Goal: Information Seeking & Learning: Find specific fact

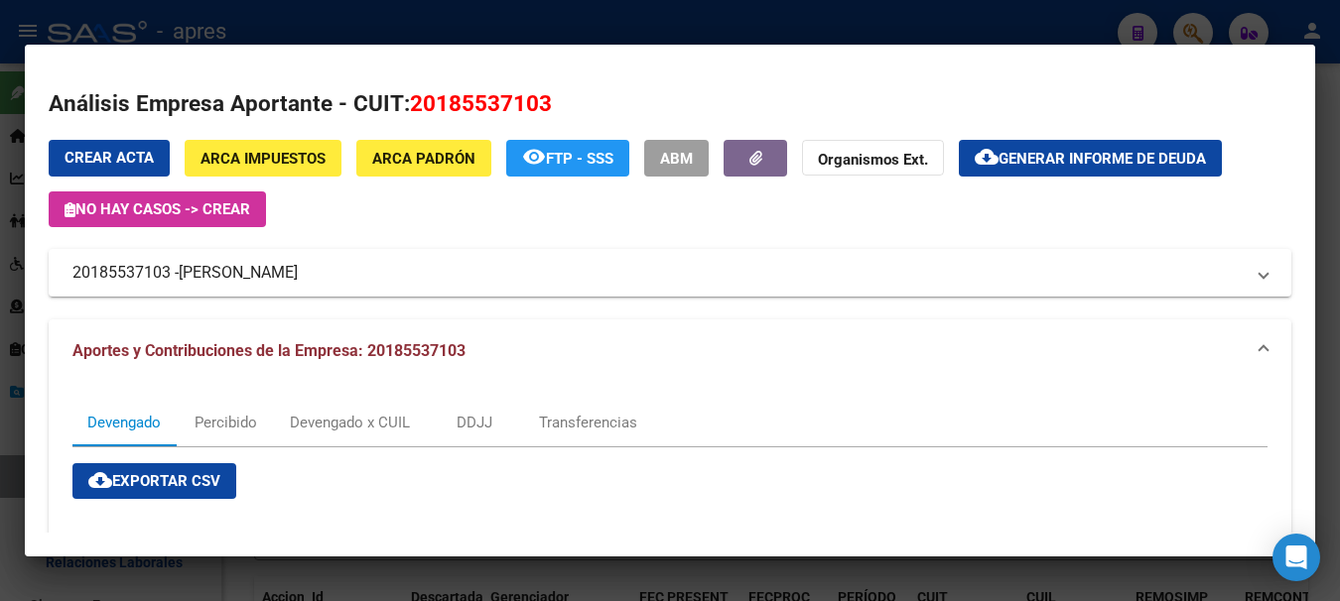
click at [933, 35] on div at bounding box center [670, 300] width 1340 height 601
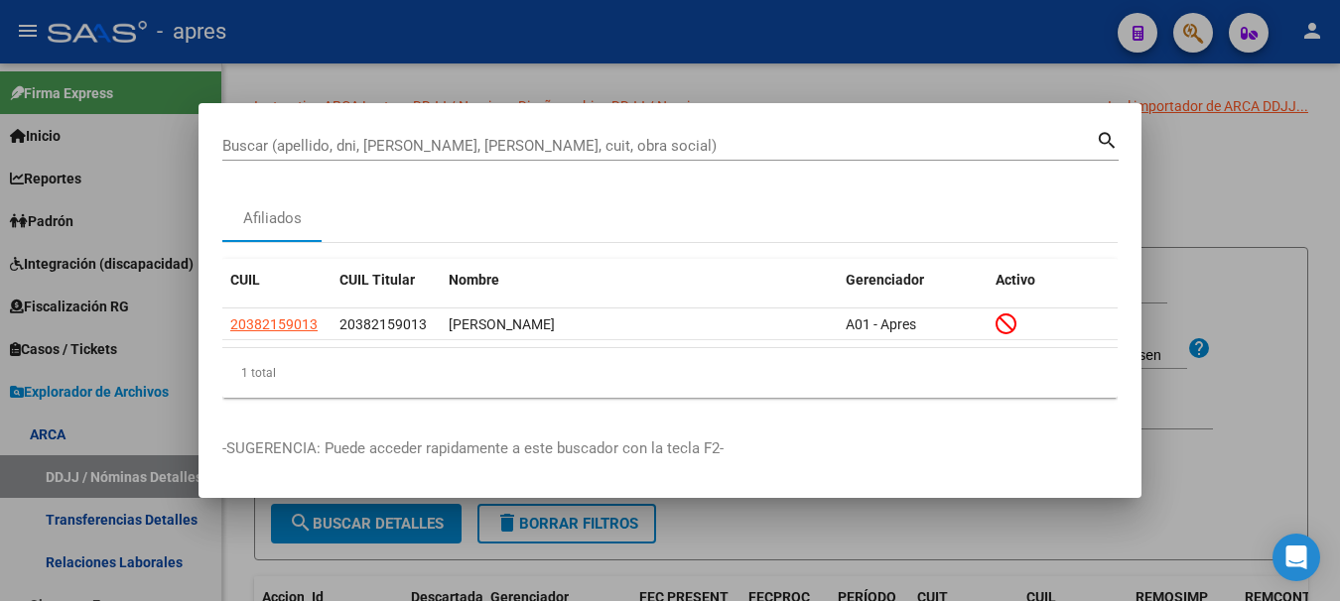
click at [946, 129] on div "Buscar (apellido, dni, [PERSON_NAME], nro traspaso, cuit, obra social) search" at bounding box center [670, 144] width 896 height 34
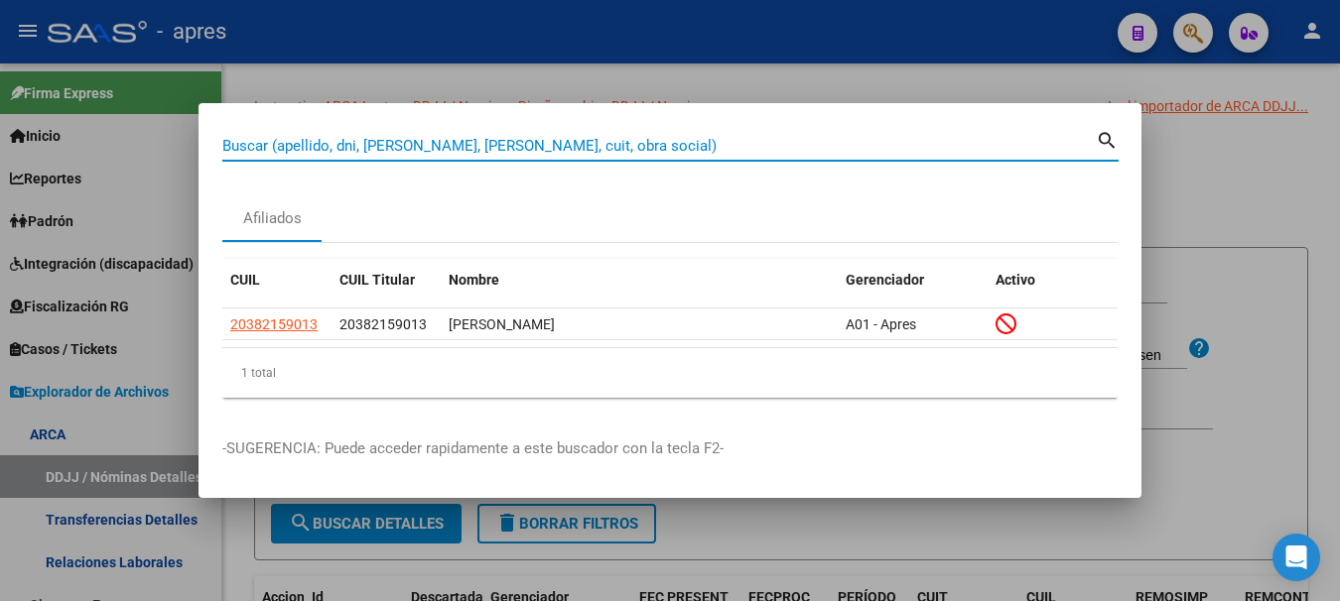
paste input "20-43390154-2"
type input "20433901542"
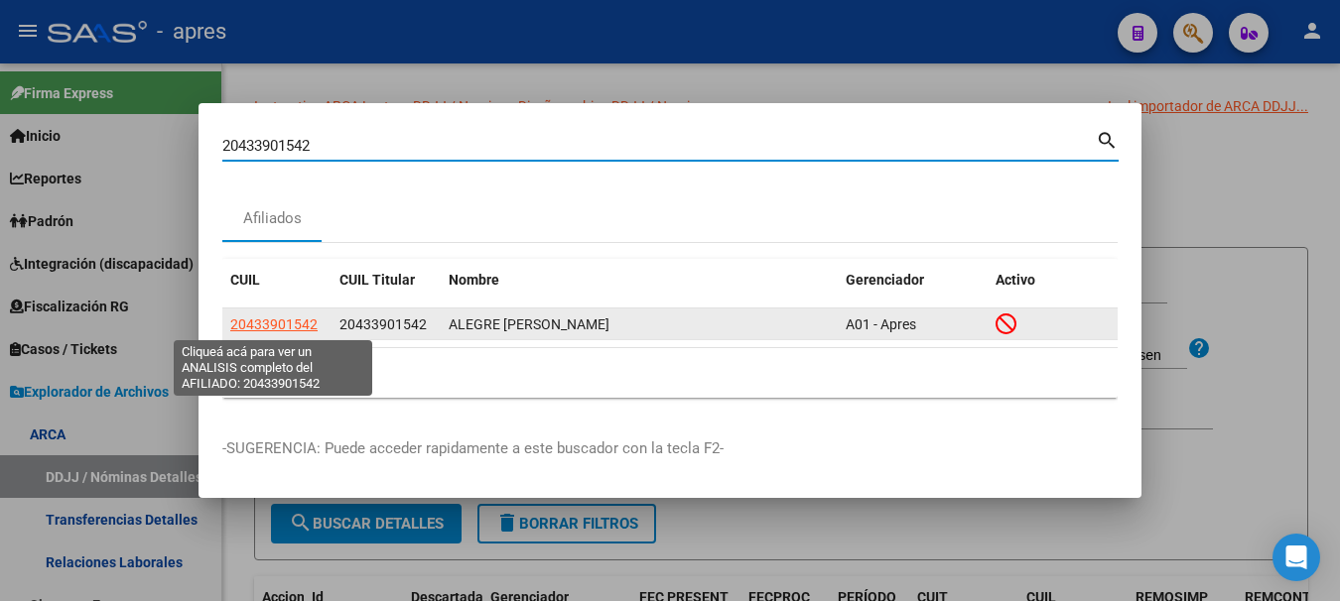
click at [281, 325] on span "20433901542" at bounding box center [273, 325] width 87 height 16
type textarea "20433901542"
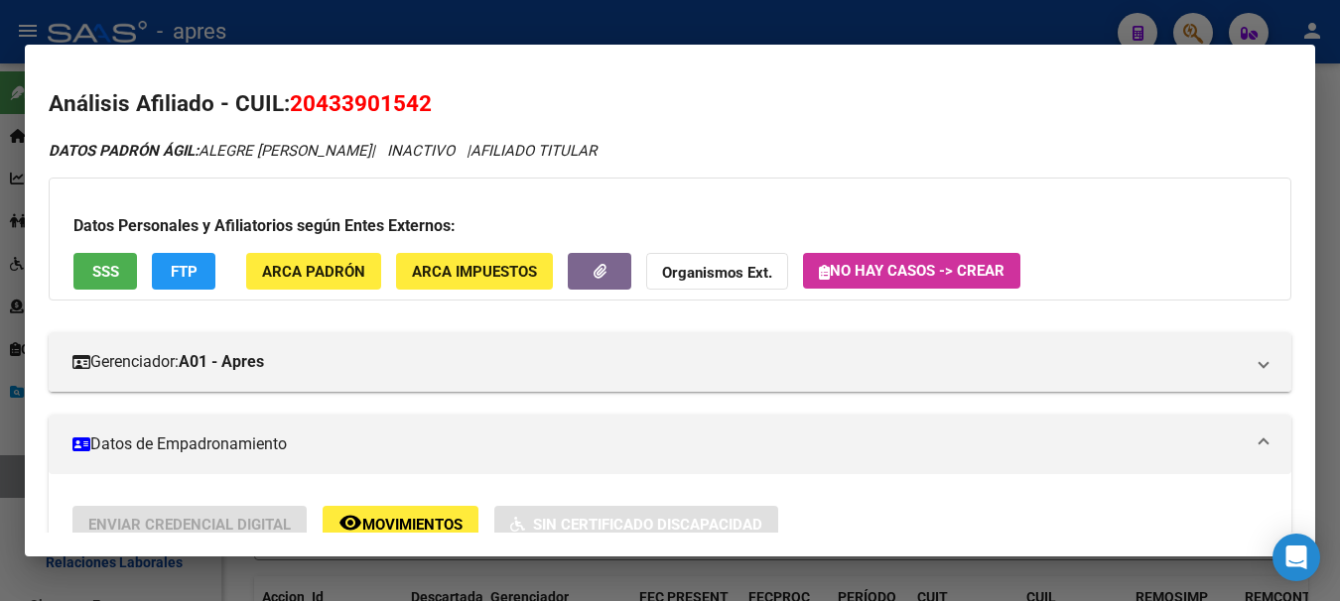
click at [762, 29] on div at bounding box center [670, 300] width 1340 height 601
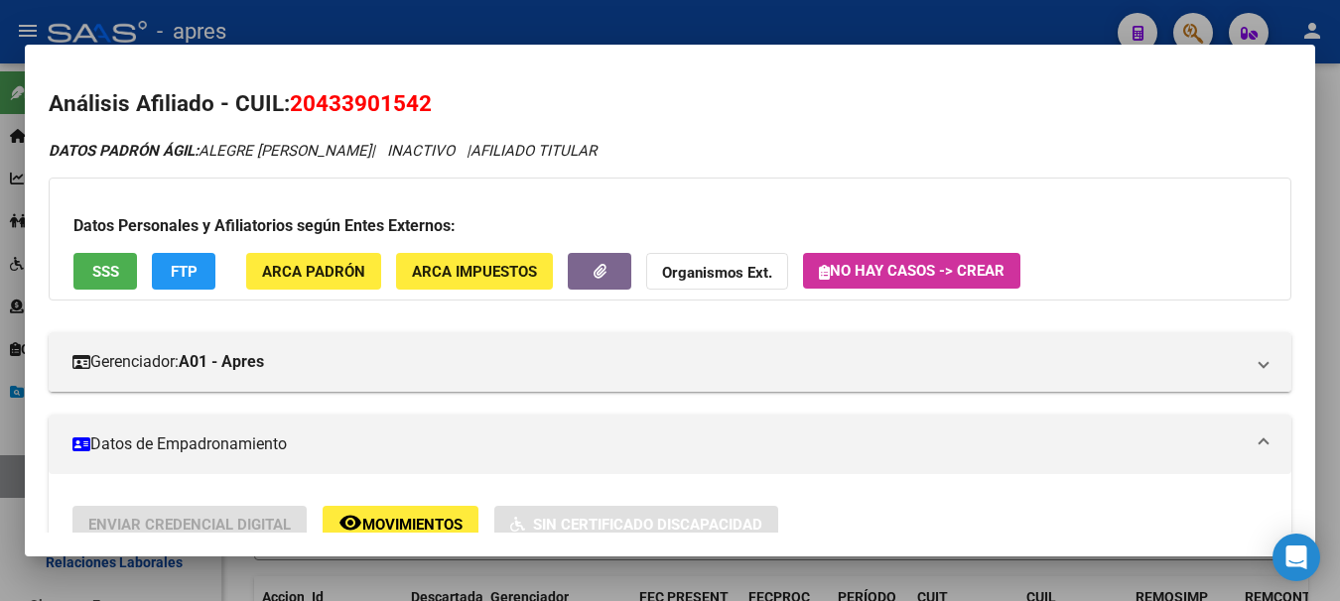
click at [762, 29] on div at bounding box center [670, 300] width 1340 height 601
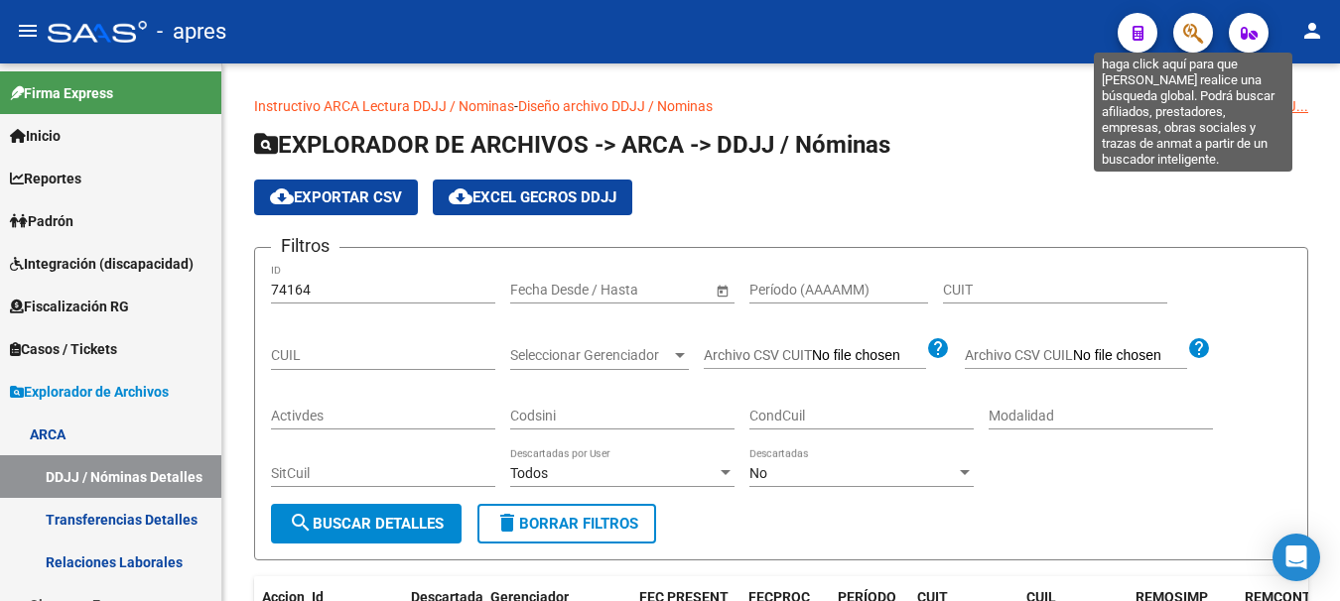
click at [1203, 29] on icon "button" at bounding box center [1193, 33] width 20 height 23
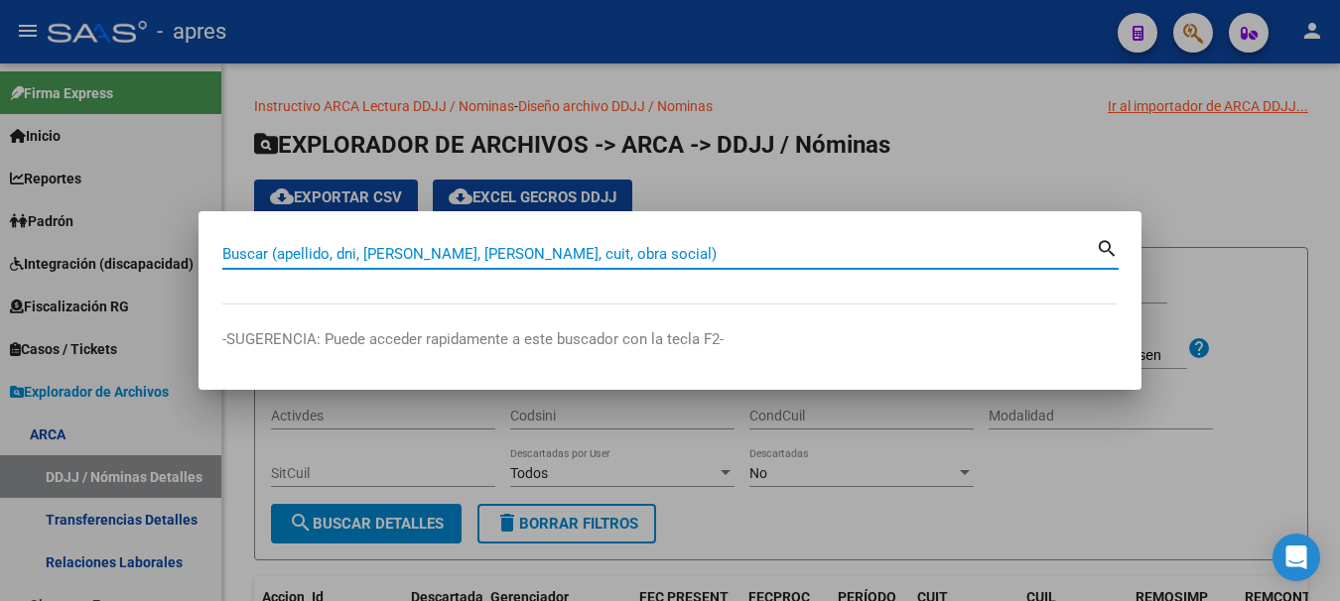
paste input "33489841"
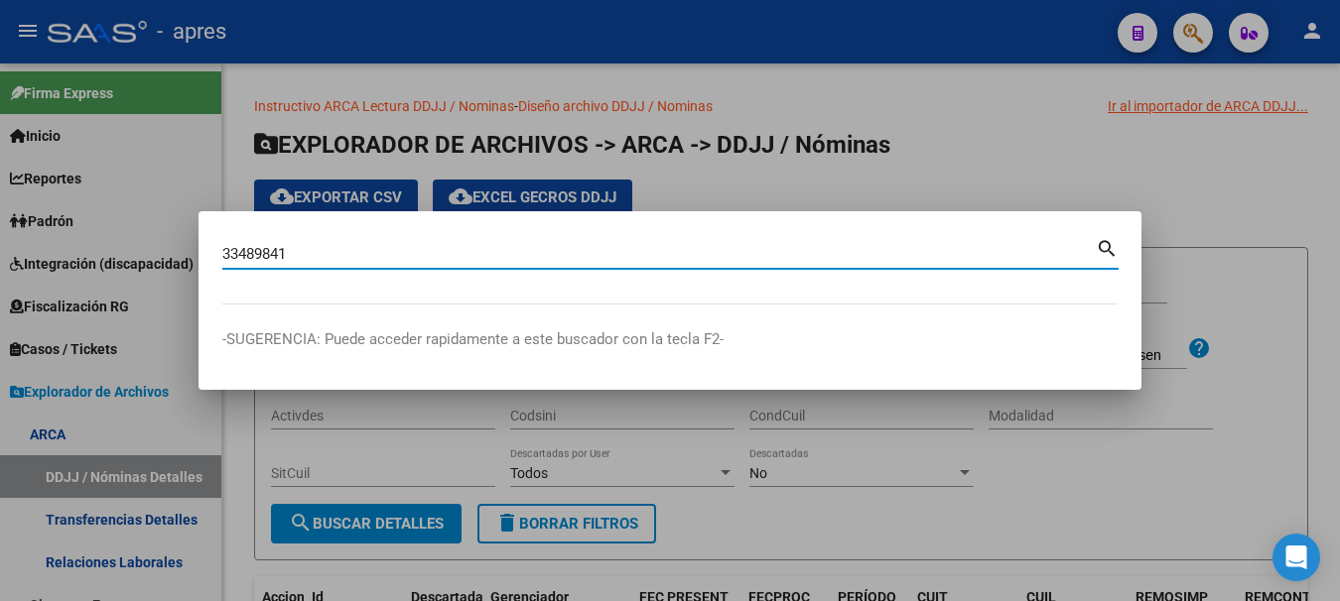
type input "33489841"
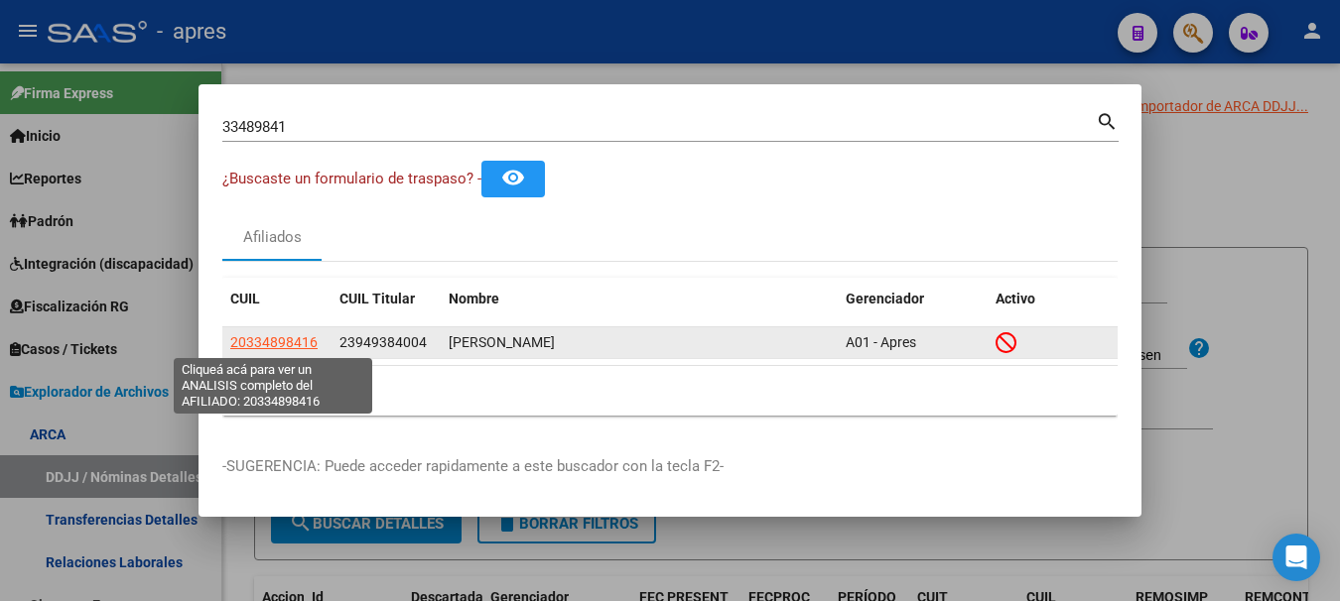
click at [269, 341] on span "20334898416" at bounding box center [273, 342] width 87 height 16
type textarea "20334898416"
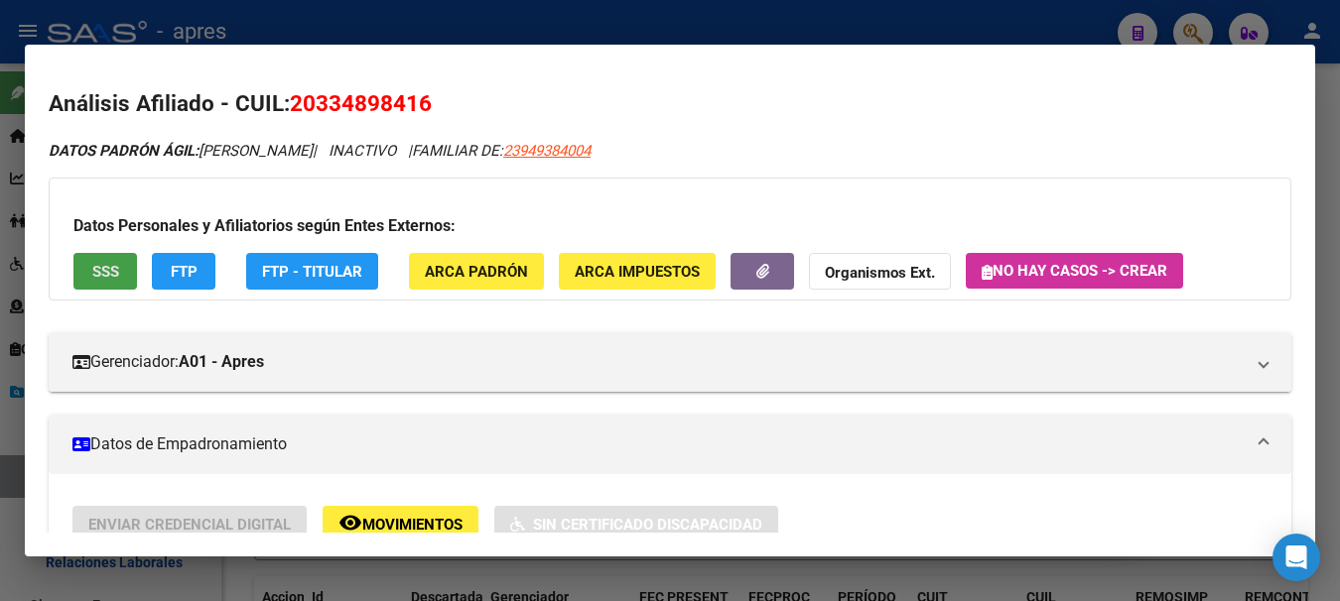
click at [119, 261] on button "SSS" at bounding box center [105, 271] width 64 height 37
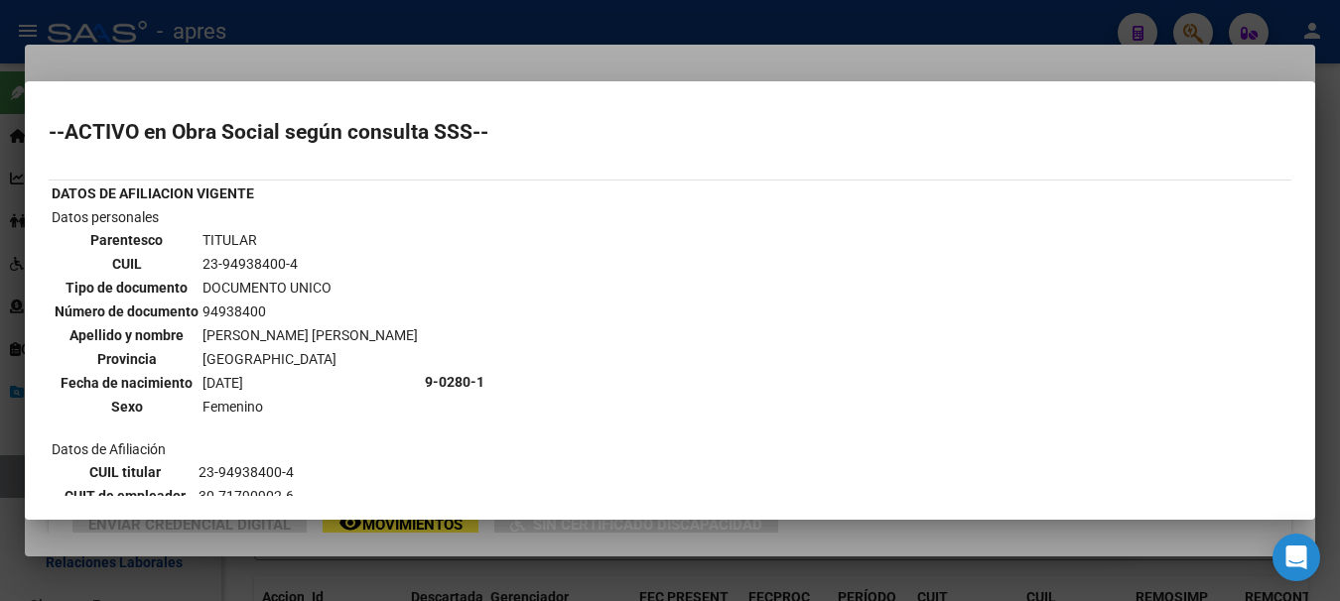
click at [360, 26] on div at bounding box center [670, 300] width 1340 height 601
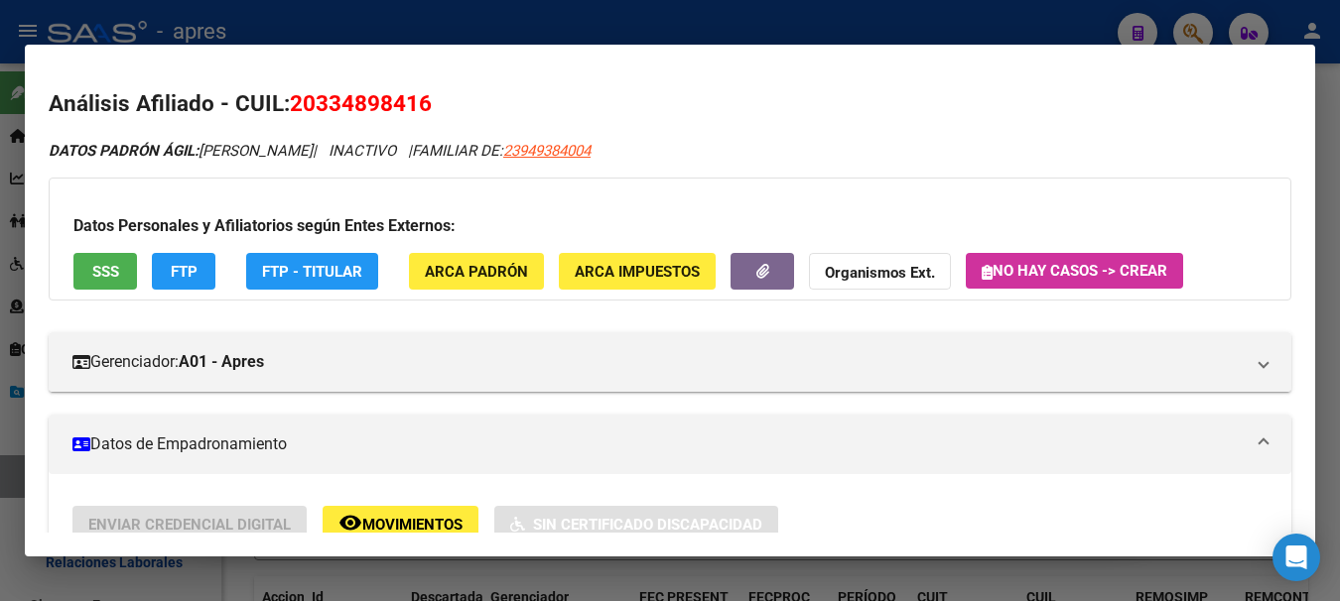
drag, startPoint x: 296, startPoint y: 103, endPoint x: 445, endPoint y: 102, distance: 148.9
click at [445, 102] on h2 "Análisis Afiliado - CUIL: 20334898416" at bounding box center [670, 104] width 1242 height 34
copy span "20334898416"
click at [432, 9] on div at bounding box center [670, 300] width 1340 height 601
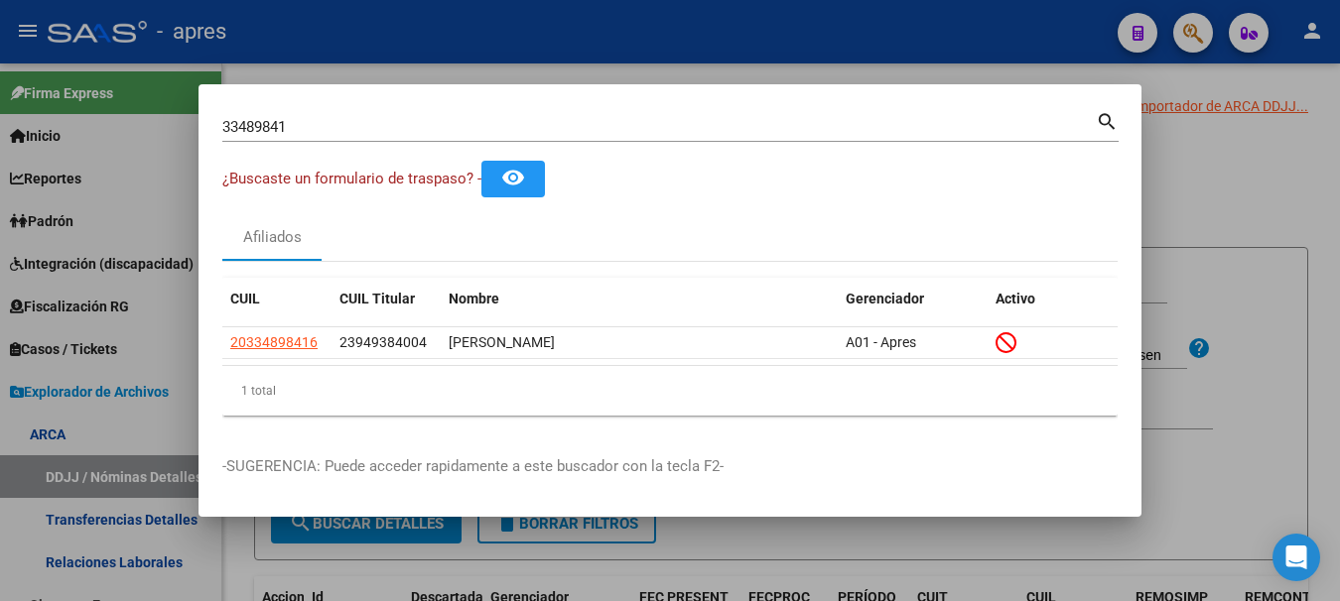
click at [432, 9] on div at bounding box center [670, 300] width 1340 height 601
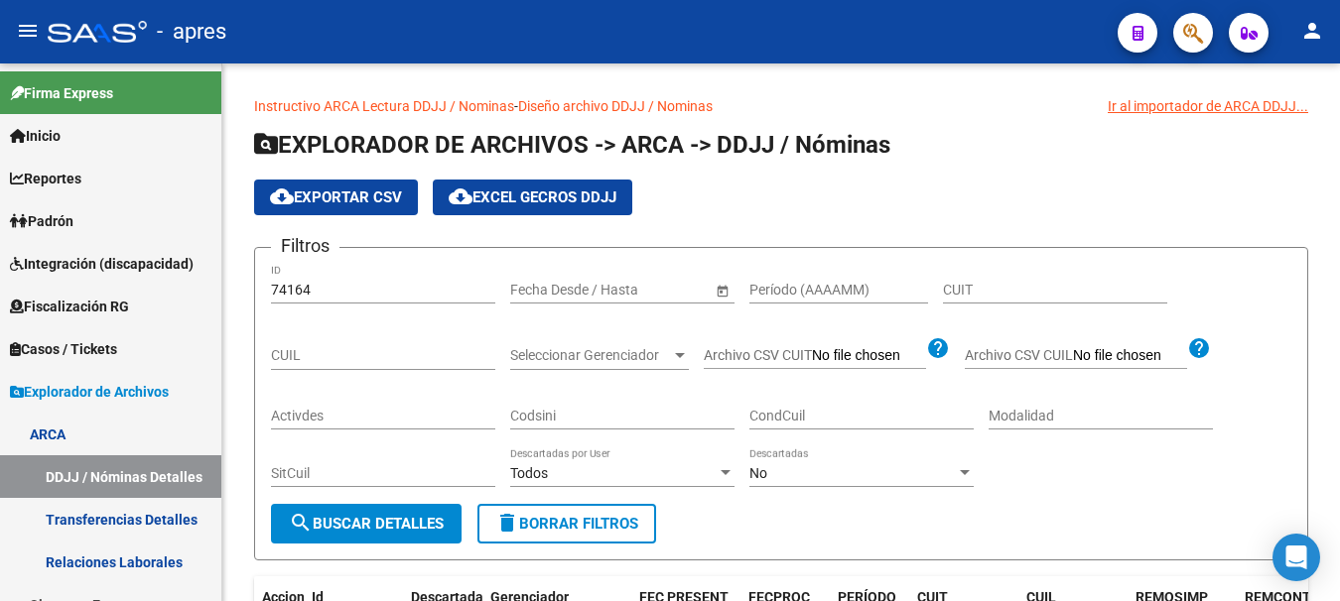
click at [460, 49] on div "- apres" at bounding box center [575, 32] width 1054 height 44
click at [993, 20] on div "- apres" at bounding box center [575, 32] width 1054 height 44
click at [989, 26] on div "- apres" at bounding box center [575, 32] width 1054 height 44
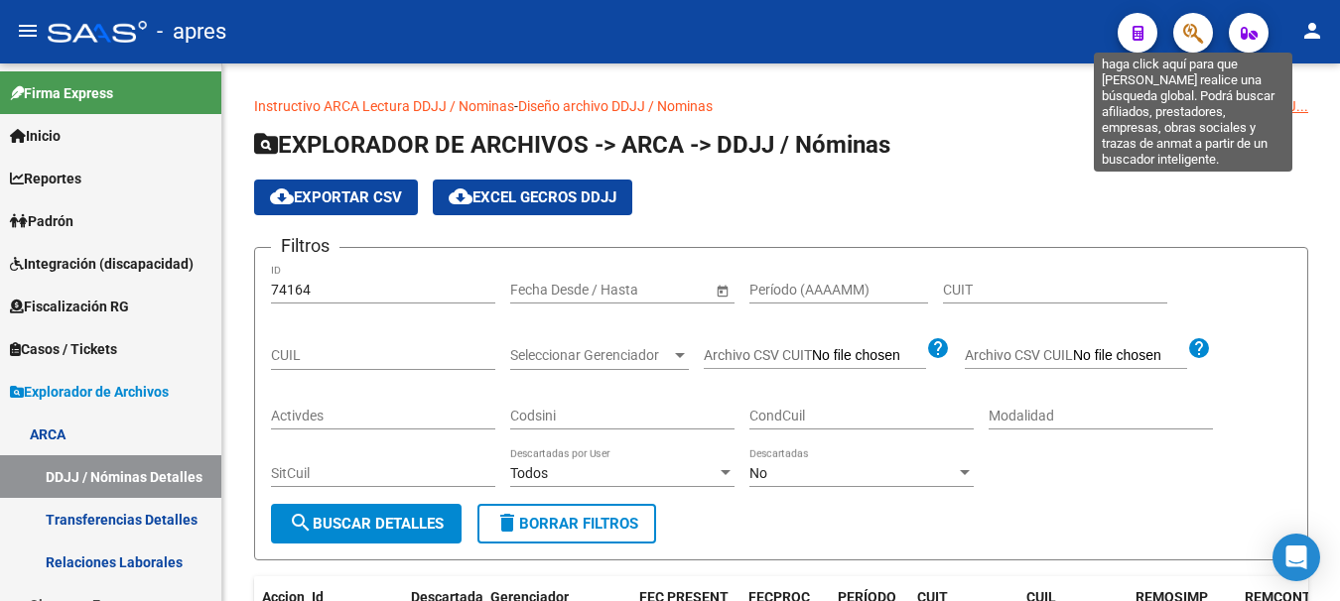
click at [1195, 28] on icon "button" at bounding box center [1193, 33] width 20 height 23
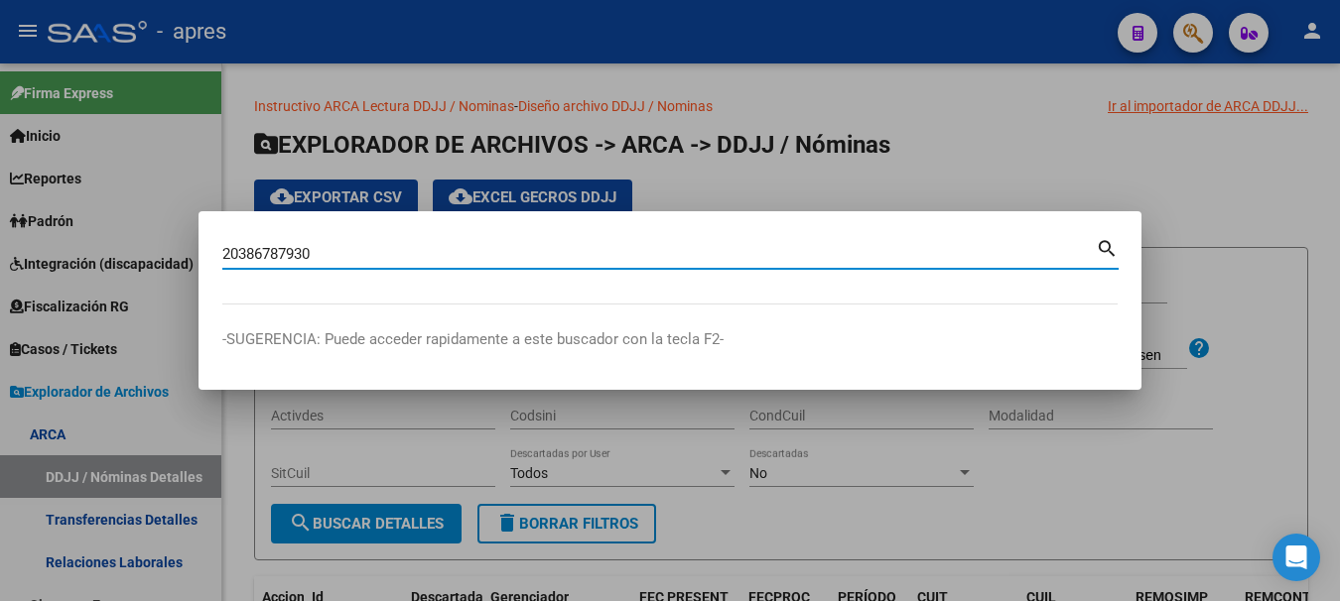
type input "20386787930"
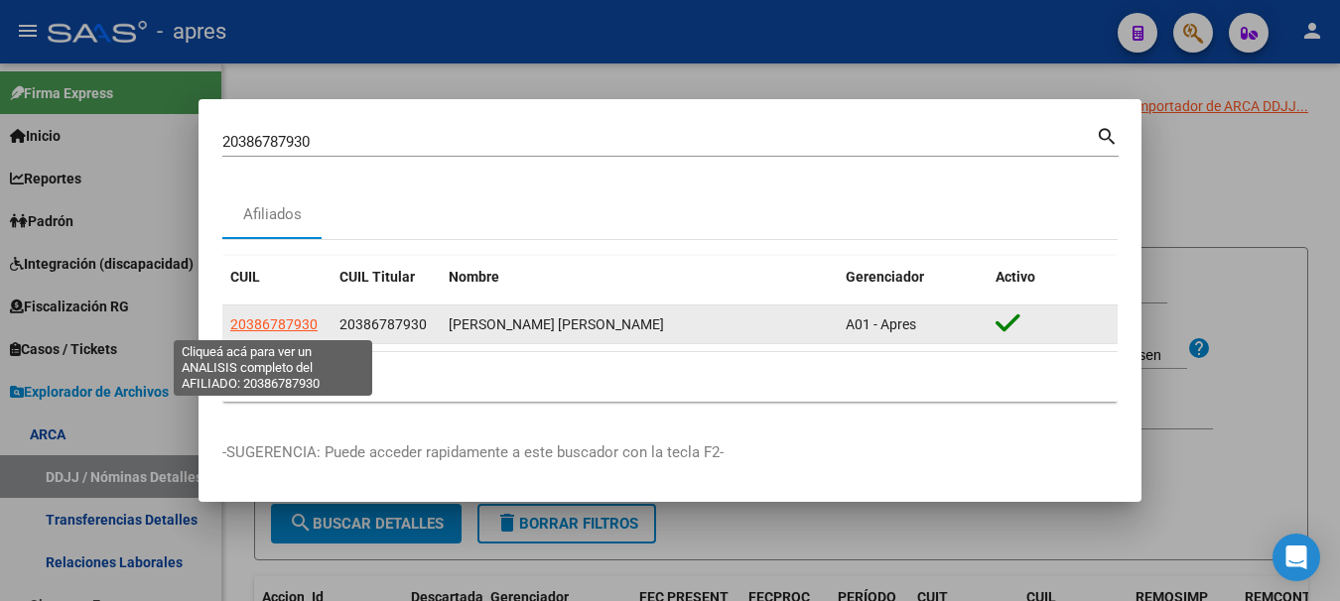
click at [273, 317] on span "20386787930" at bounding box center [273, 325] width 87 height 16
type textarea "20386787930"
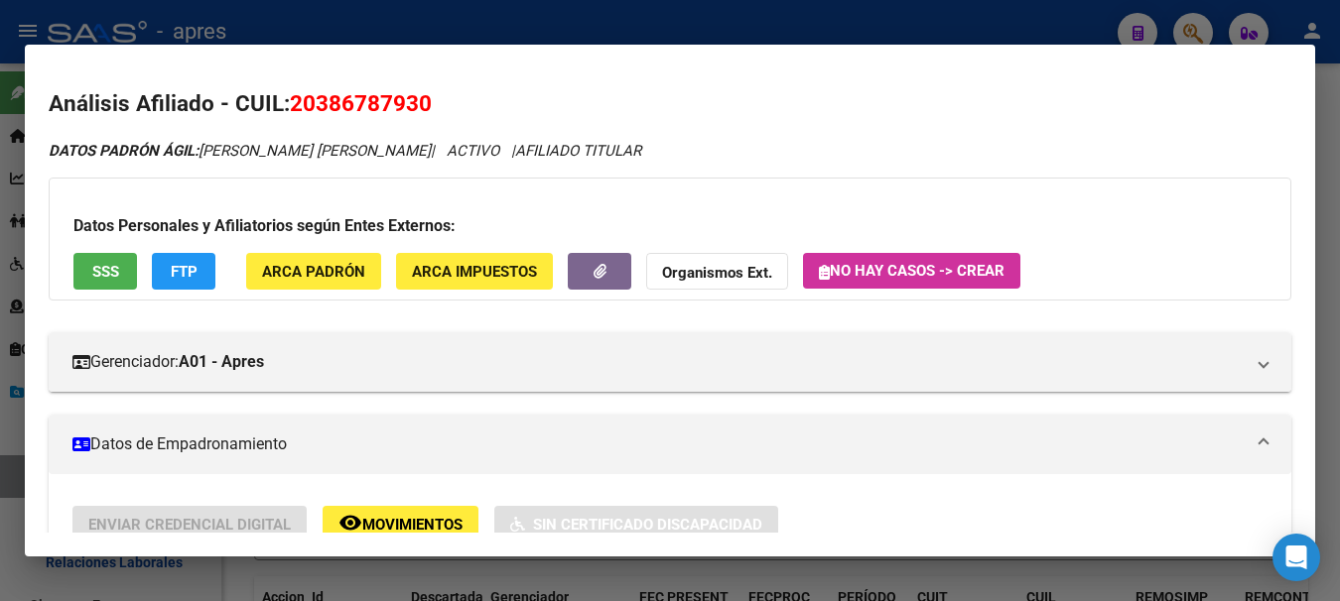
click at [88, 273] on button "SSS" at bounding box center [105, 271] width 64 height 37
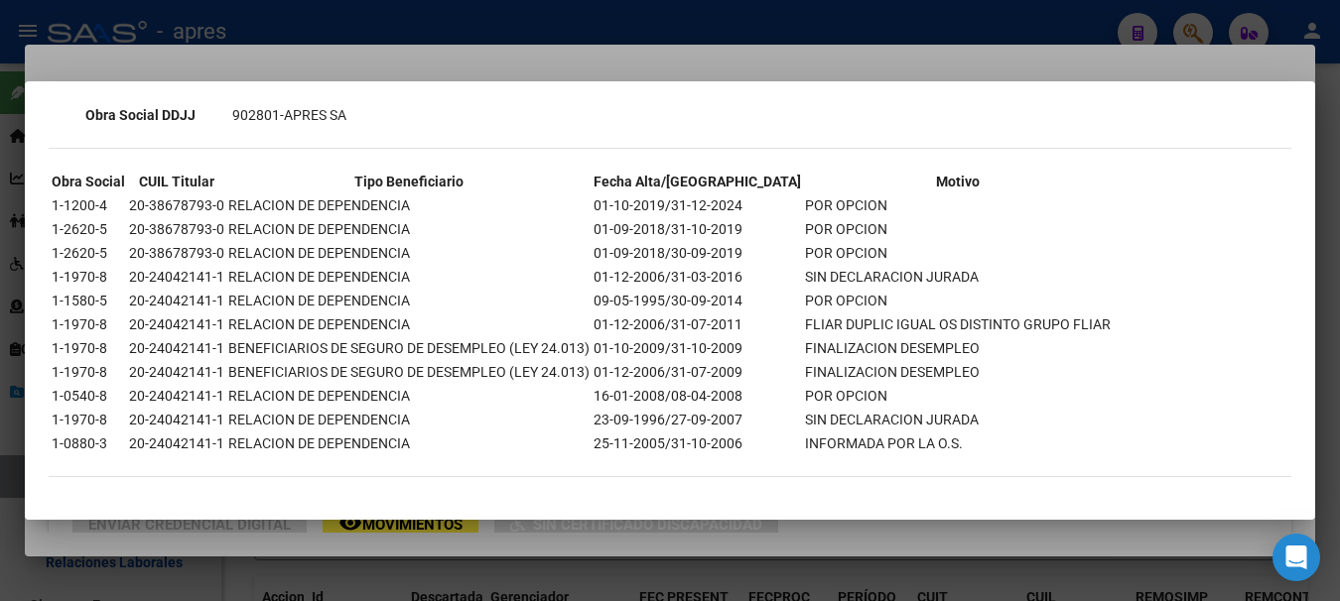
scroll to position [618, 0]
click at [639, 39] on div at bounding box center [670, 300] width 1340 height 601
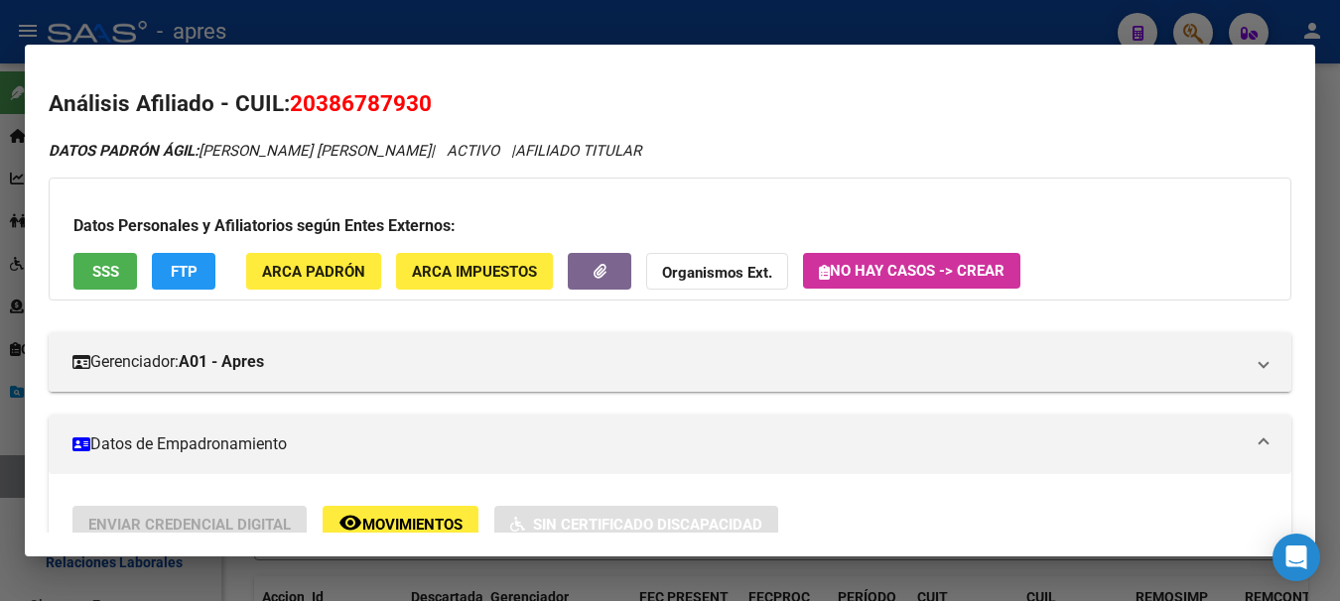
click at [156, 24] on div at bounding box center [670, 300] width 1340 height 601
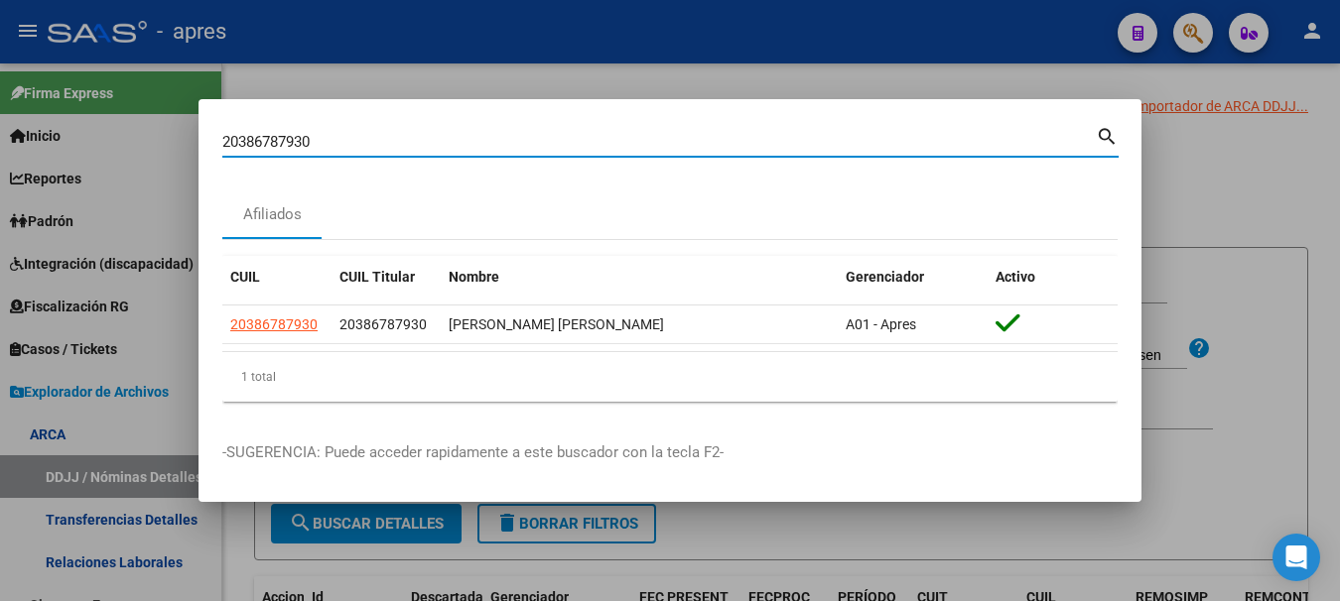
drag, startPoint x: 413, startPoint y: 143, endPoint x: -8, endPoint y: 59, distance: 429.1
click at [0, 59] on html "menu - apres person Firma Express Inicio Calendario SSS Instructivos Contacto O…" at bounding box center [670, 300] width 1340 height 601
paste input "065783"
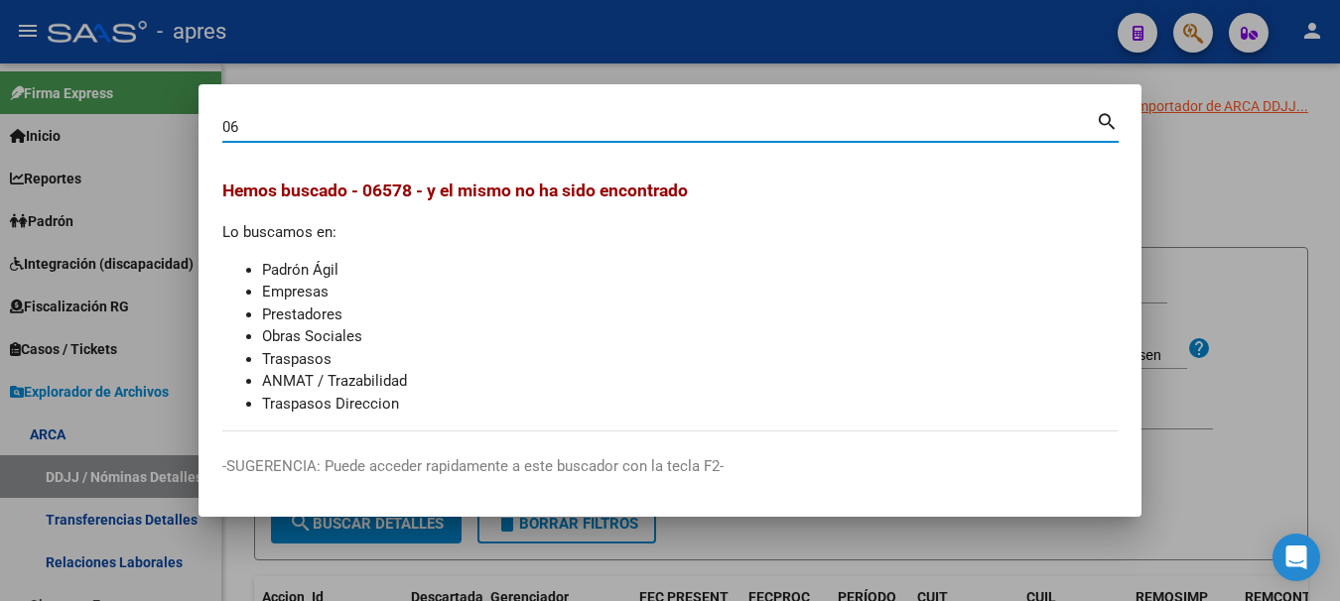
type input "0"
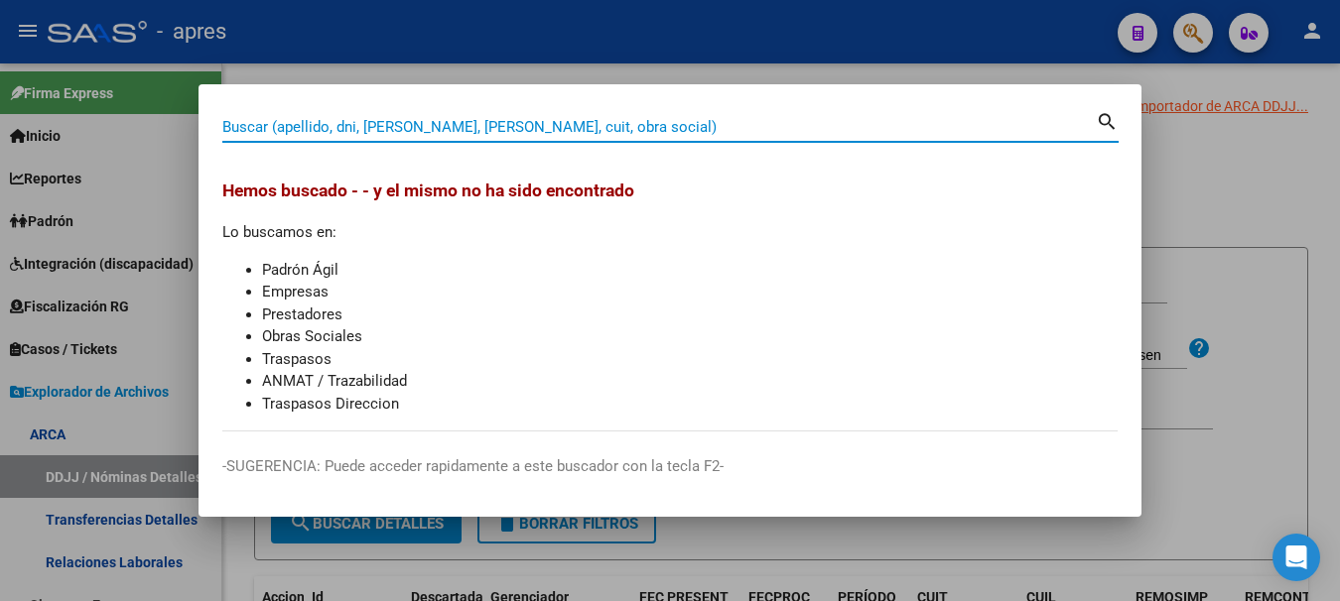
click at [513, 38] on div at bounding box center [670, 300] width 1340 height 601
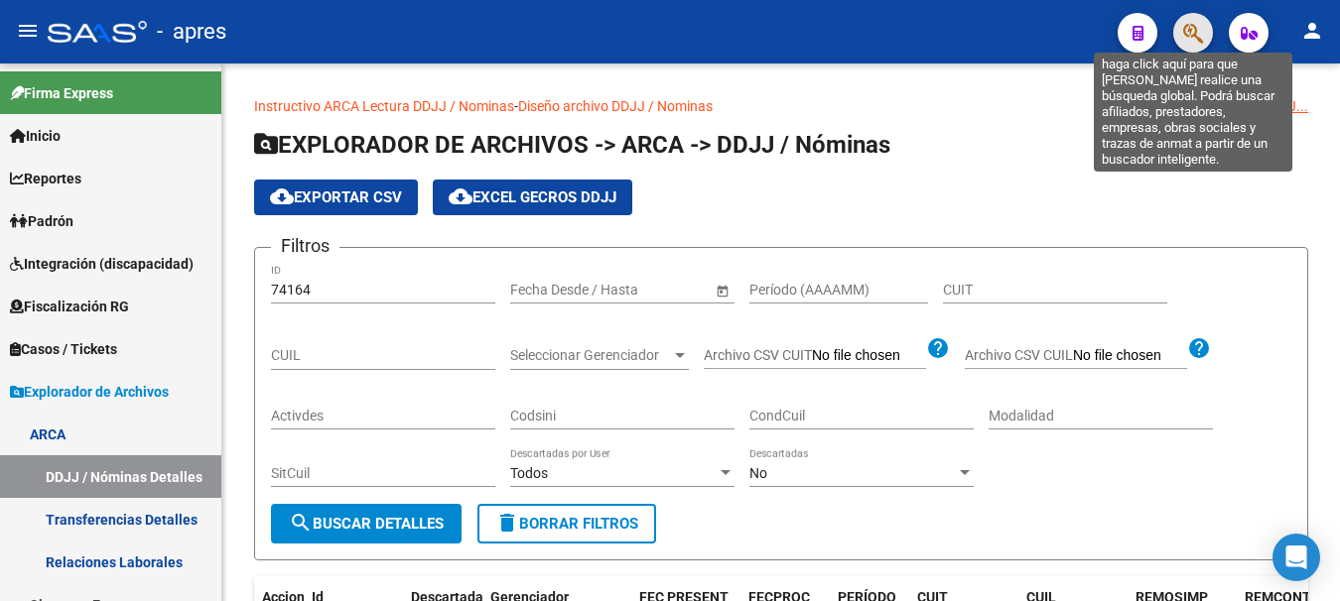
click at [1187, 34] on icon "button" at bounding box center [1193, 33] width 20 height 23
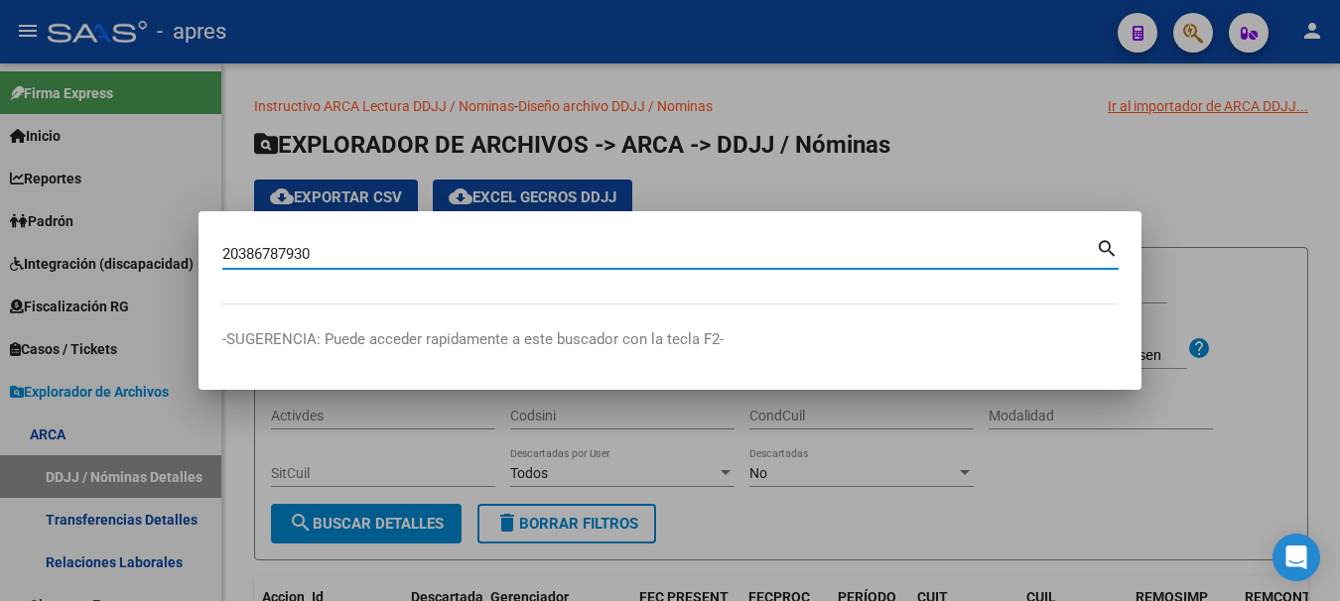
type input "20386787930"
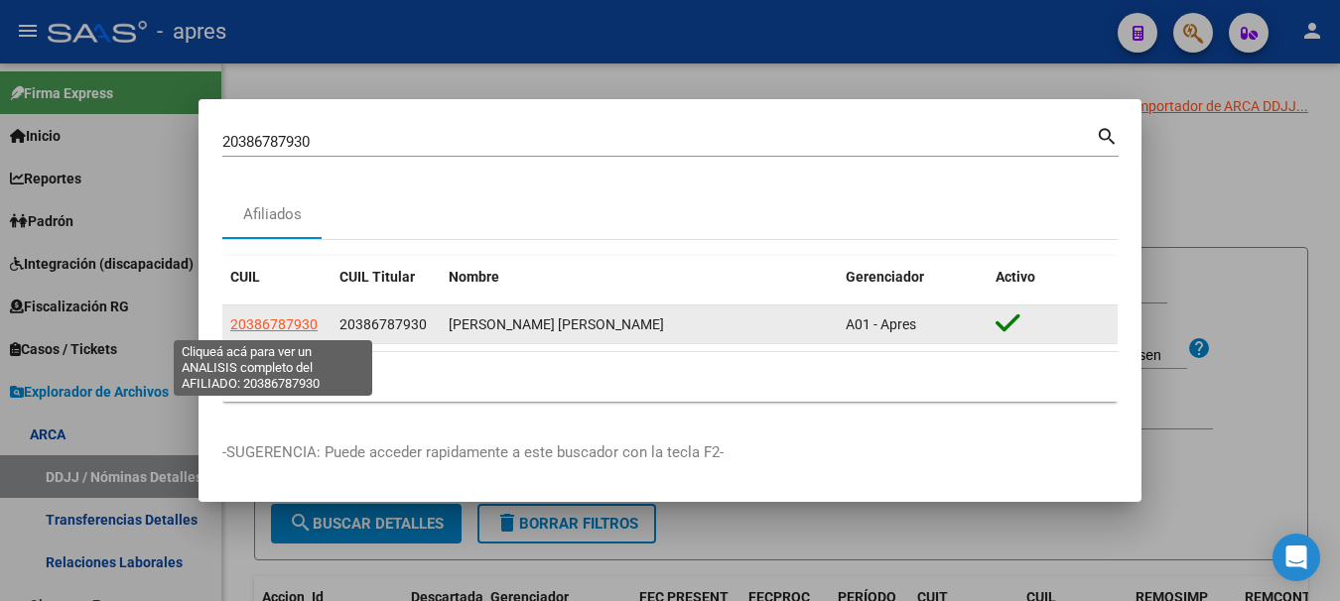
click at [268, 325] on span "20386787930" at bounding box center [273, 325] width 87 height 16
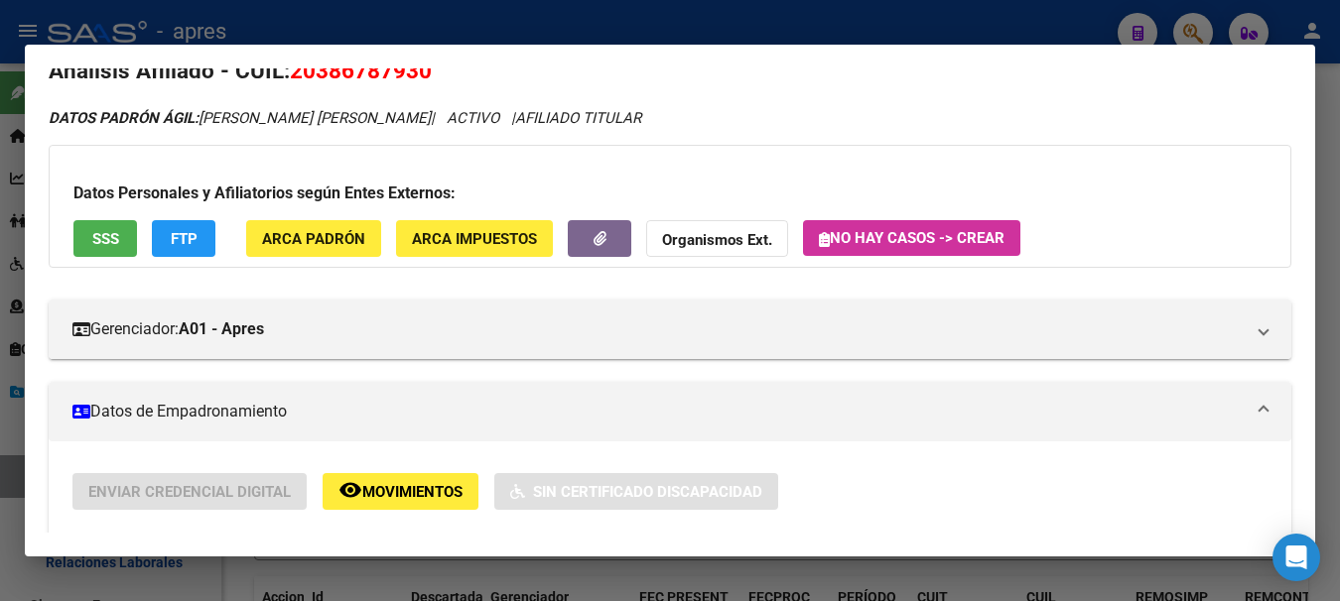
scroll to position [0, 0]
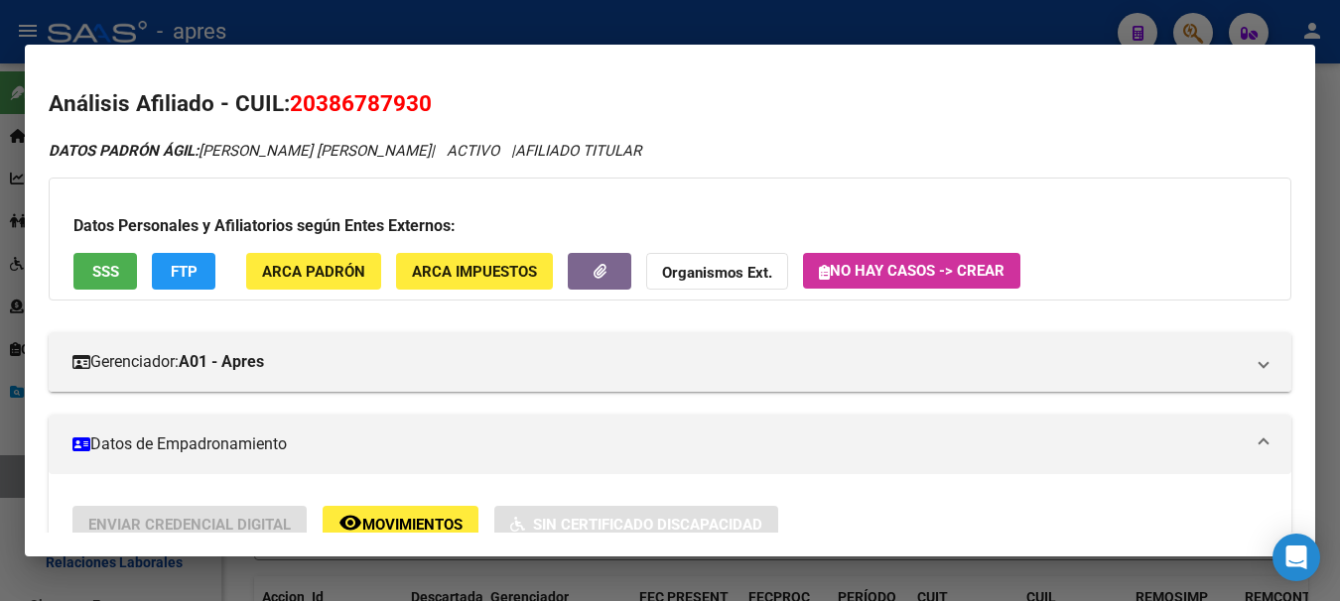
drag, startPoint x: 291, startPoint y: 97, endPoint x: 466, endPoint y: 110, distance: 176.1
click at [466, 110] on h2 "Análisis Afiliado - CUIL: 20386787930" at bounding box center [670, 104] width 1242 height 34
copy span "20386787930"
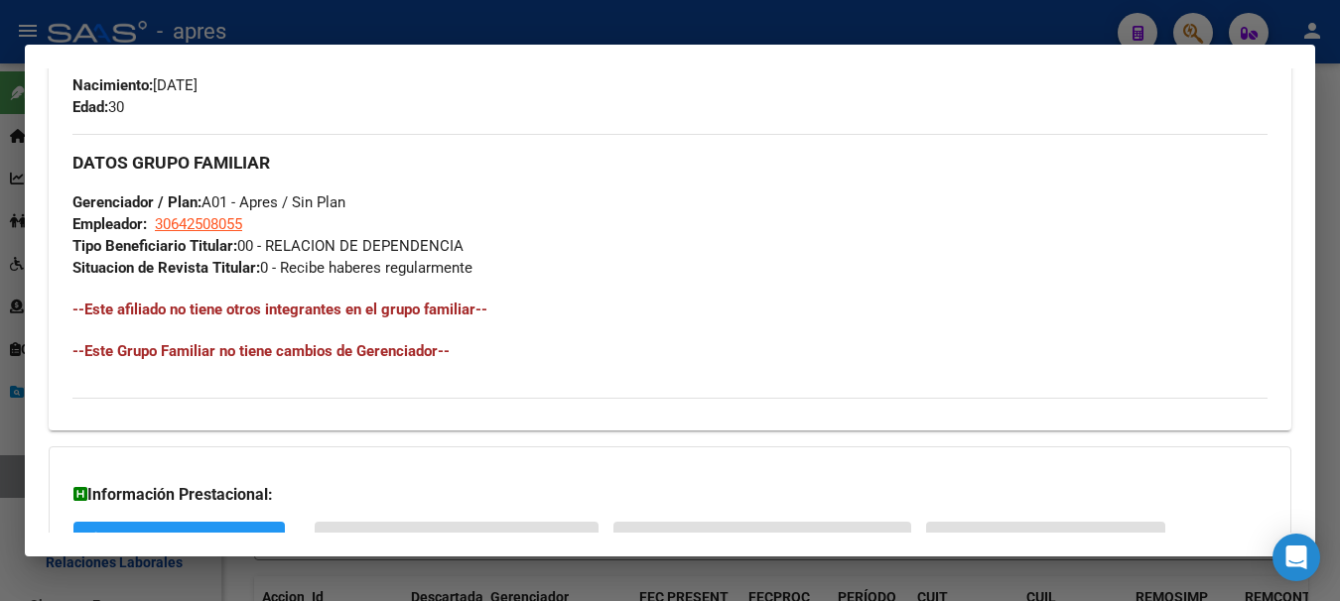
scroll to position [992, 0]
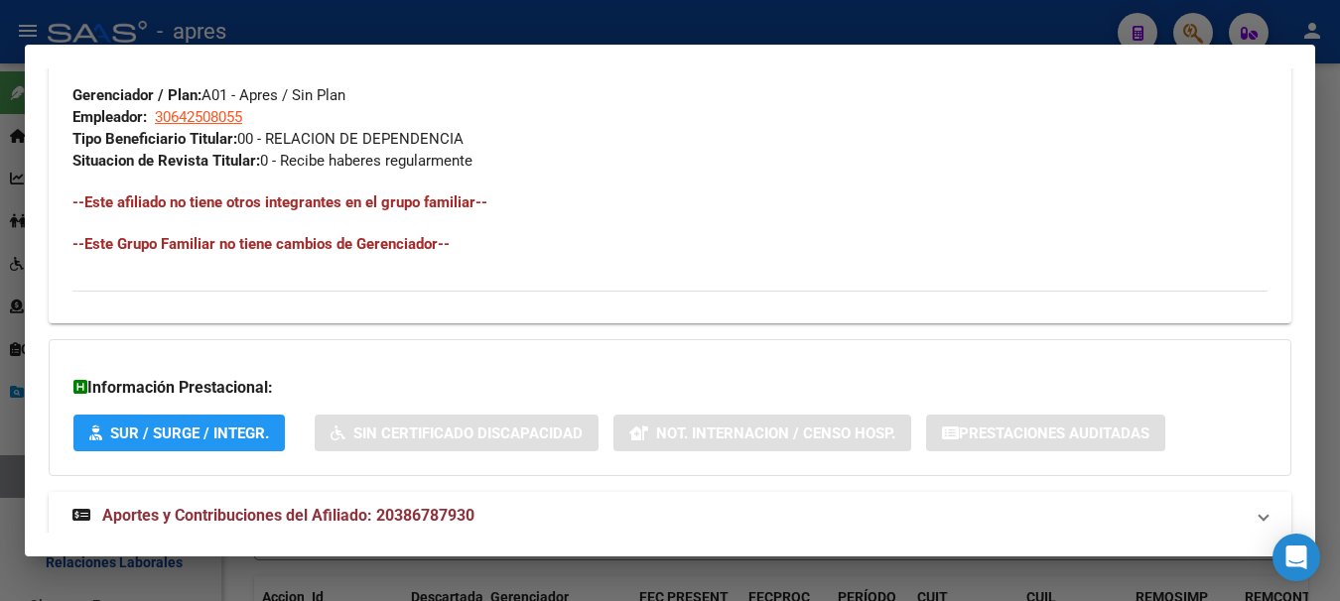
drag, startPoint x: 197, startPoint y: 114, endPoint x: 180, endPoint y: 118, distance: 18.3
click at [180, 118] on span "30642508055" at bounding box center [198, 117] width 87 height 18
type textarea "30642508055"
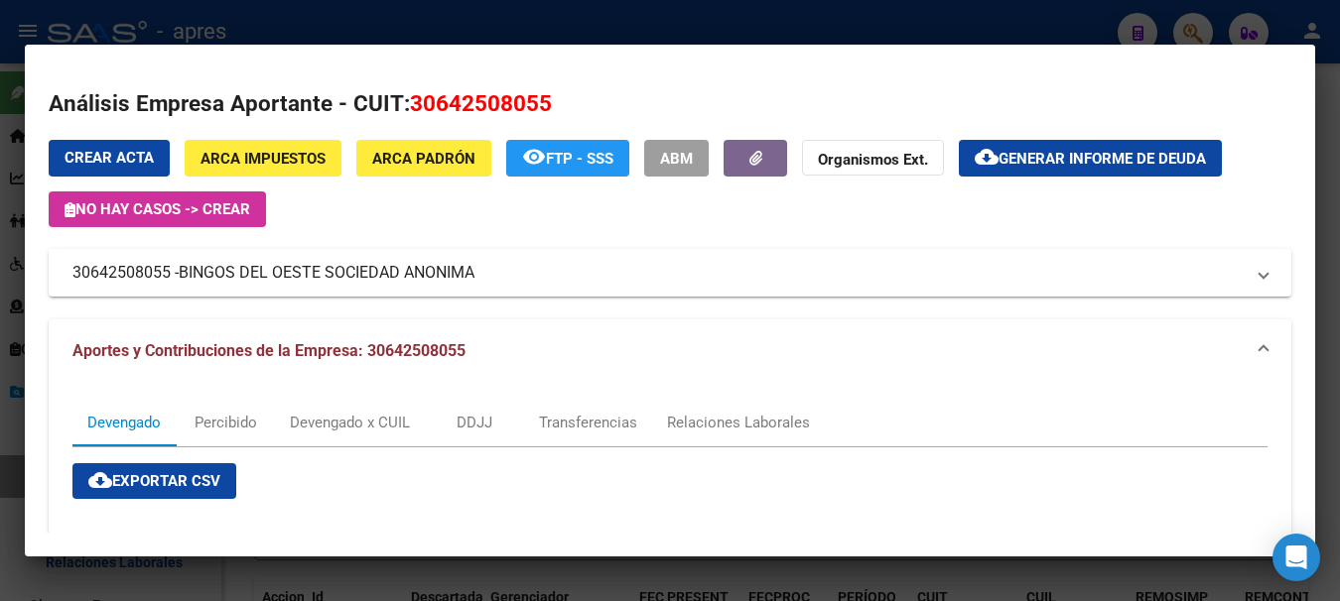
drag, startPoint x: 413, startPoint y: 100, endPoint x: 555, endPoint y: 96, distance: 142.0
click at [555, 96] on h2 "Análisis Empresa Aportante - CUIT: 30642508055" at bounding box center [670, 104] width 1242 height 34
click at [770, 6] on div at bounding box center [670, 300] width 1340 height 601
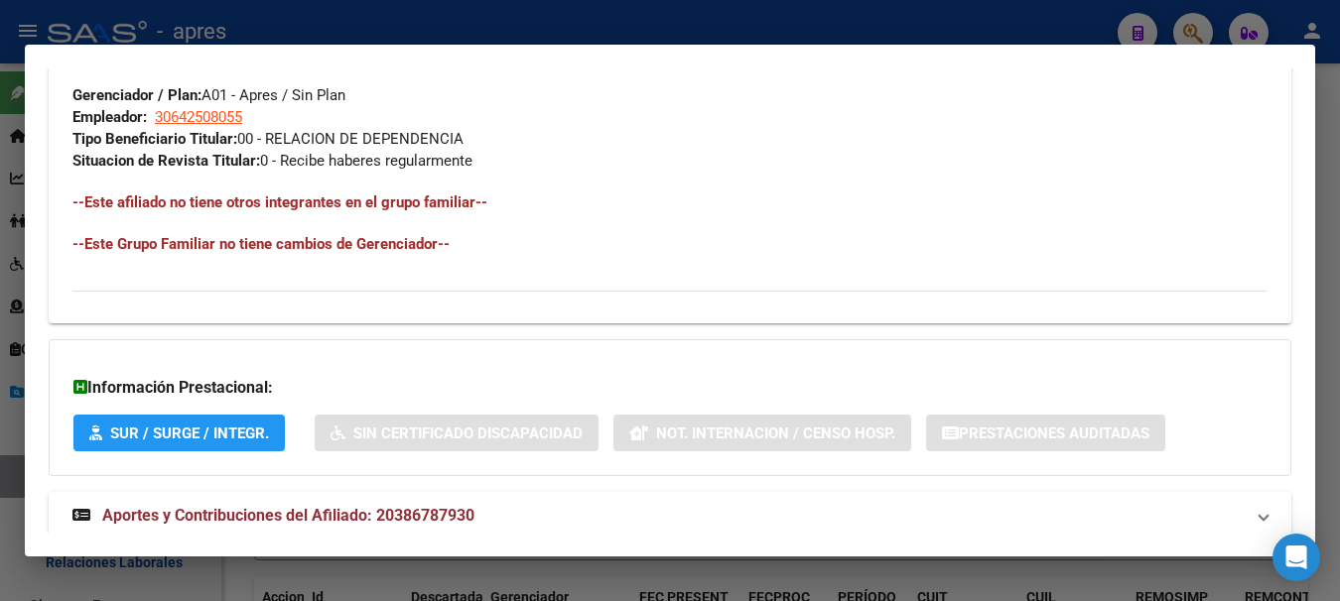
click at [773, 27] on div at bounding box center [670, 300] width 1340 height 601
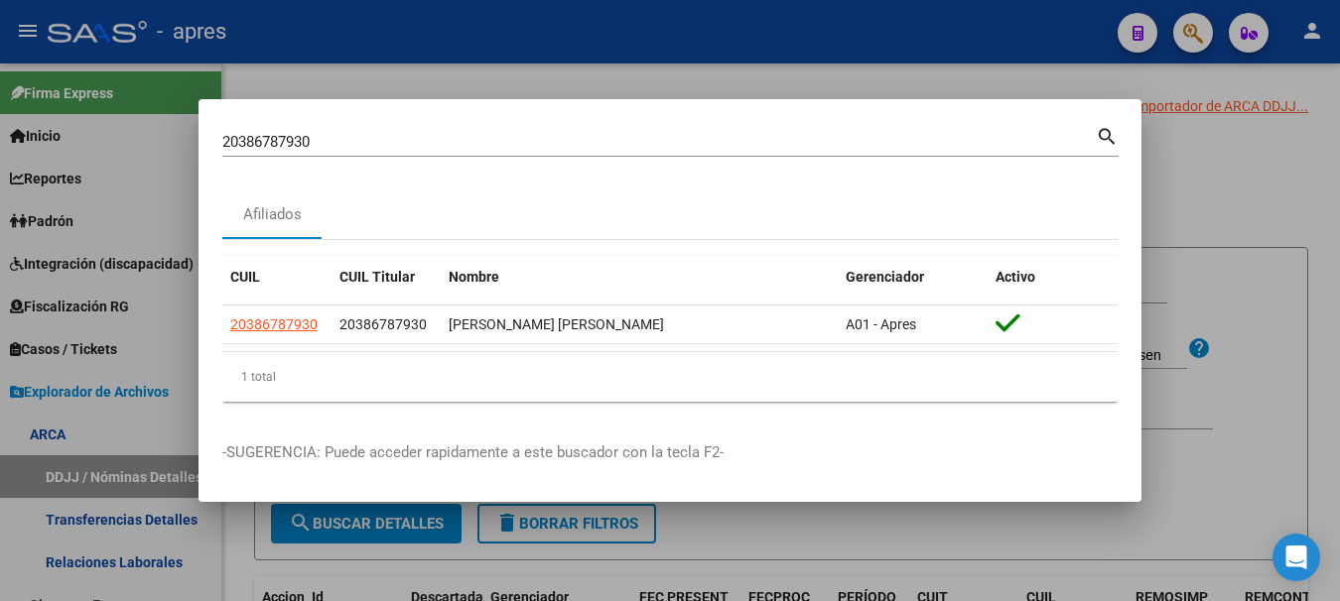
click at [457, 138] on input "20386787930" at bounding box center [658, 142] width 873 height 18
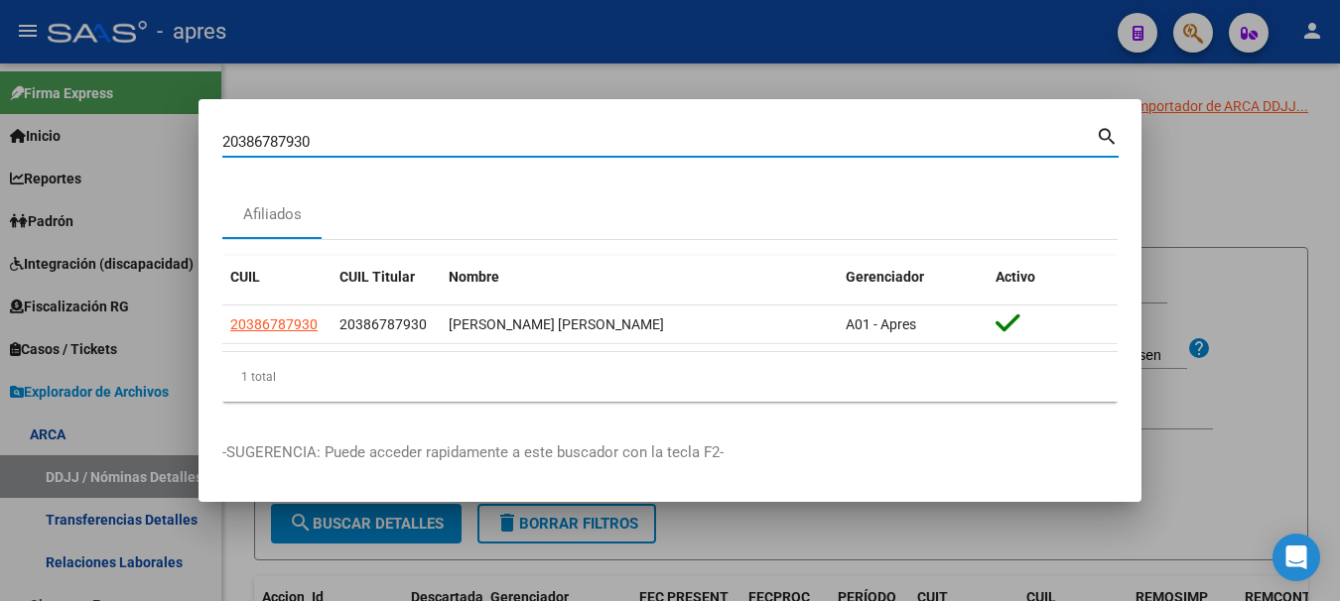
click at [1142, 265] on div at bounding box center [670, 300] width 1340 height 601
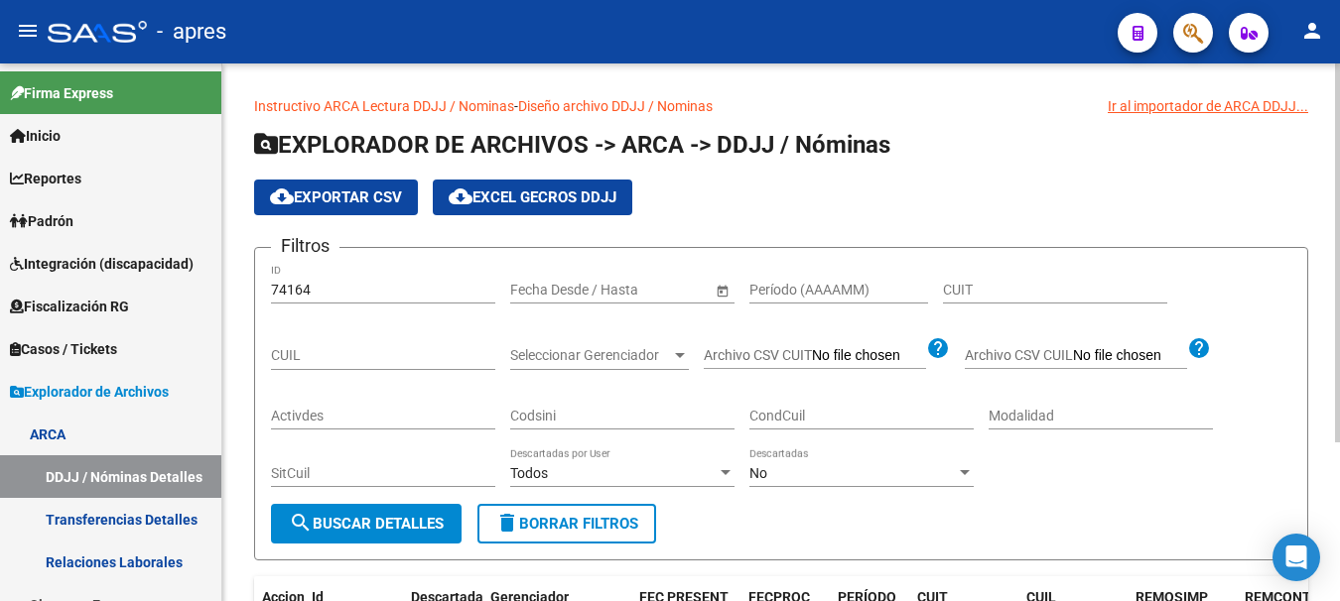
click at [947, 182] on div "cloud_download Exportar CSV cloud_download EXCEL GECROS DDJJ" at bounding box center [781, 198] width 1054 height 36
click at [50, 135] on span "Inicio" at bounding box center [35, 136] width 51 height 22
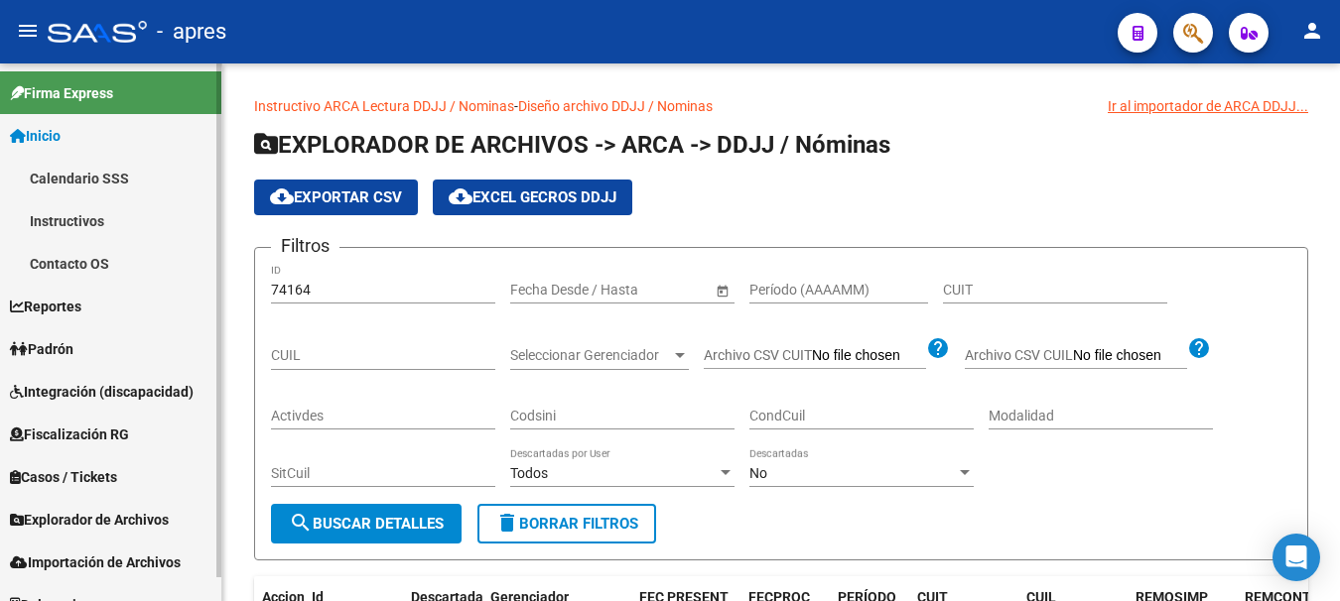
click at [46, 183] on link "Calendario SSS" at bounding box center [110, 178] width 221 height 43
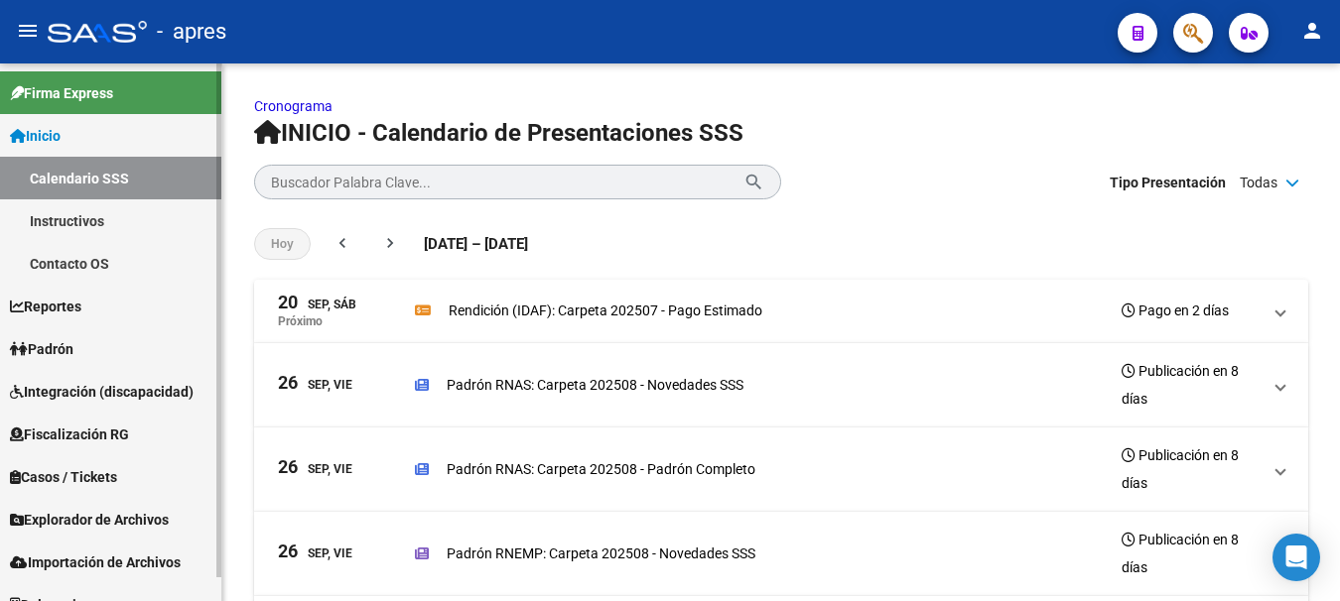
click at [50, 132] on span "Inicio" at bounding box center [35, 136] width 51 height 22
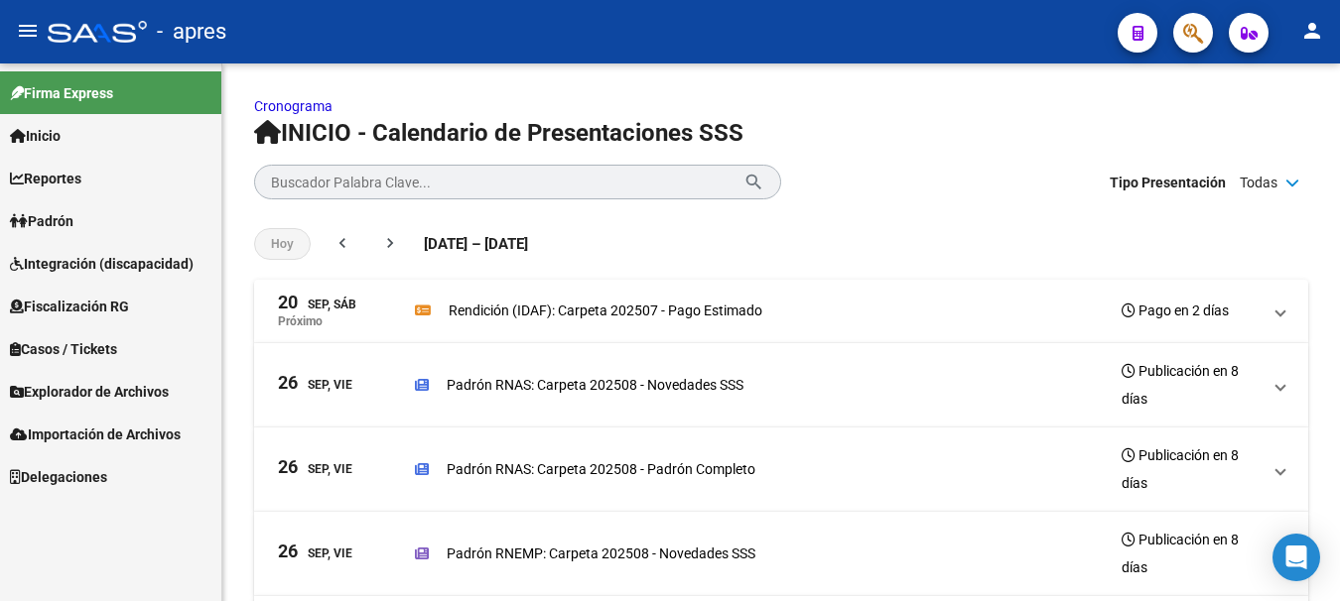
click at [59, 216] on span "Padrón" at bounding box center [42, 221] width 64 height 22
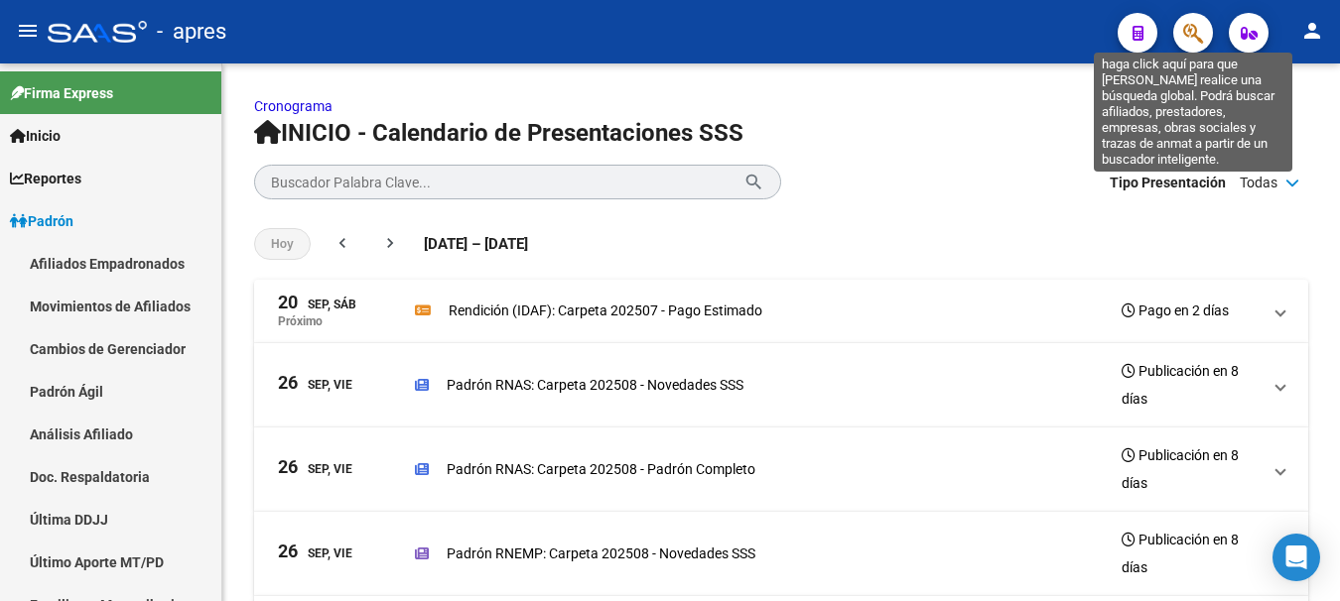
click at [1185, 29] on icon "button" at bounding box center [1193, 33] width 20 height 23
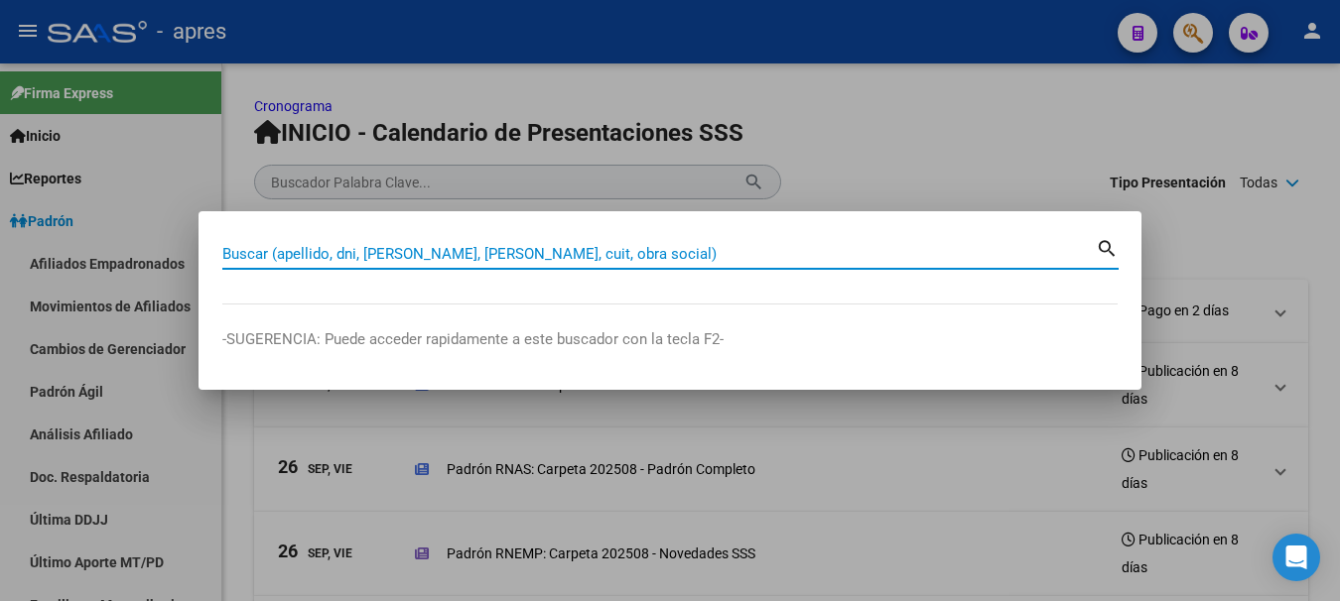
paste input "30642508055"
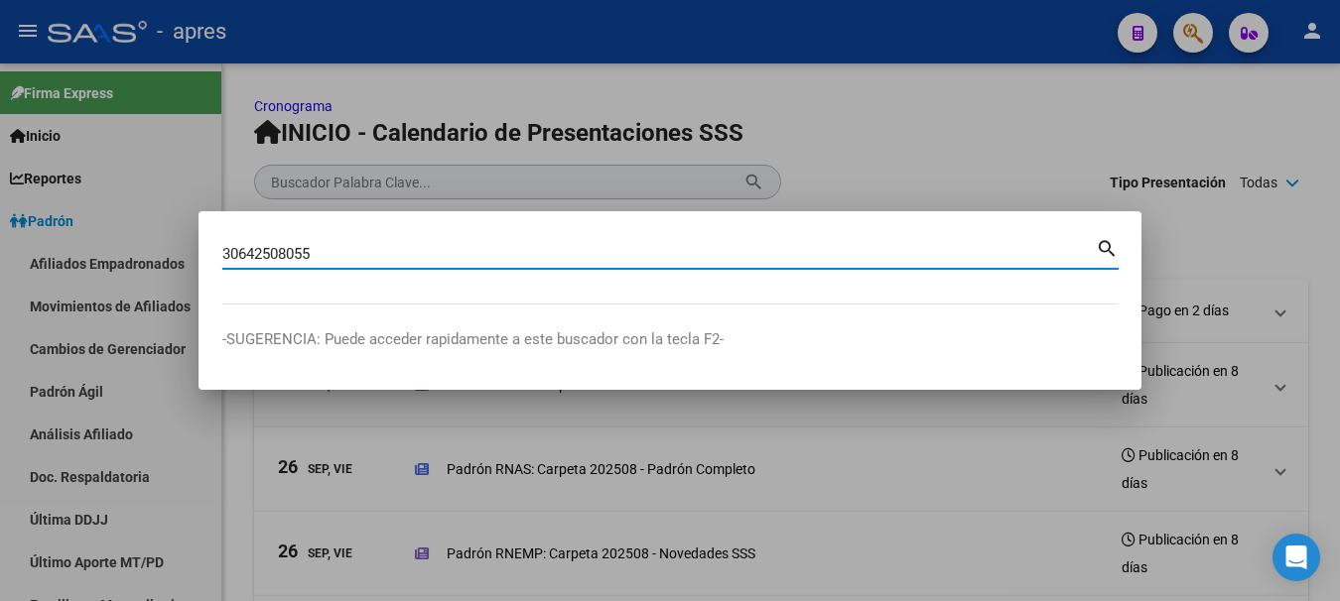
type input "30642508055"
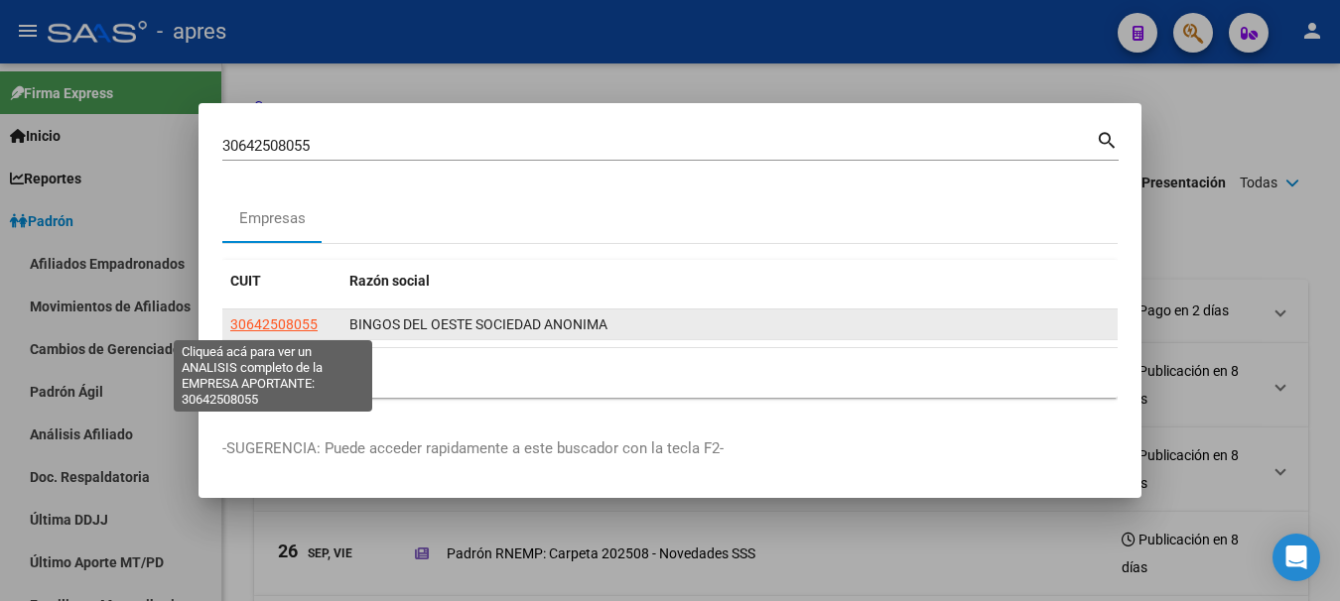
click at [286, 326] on span "30642508055" at bounding box center [273, 325] width 87 height 16
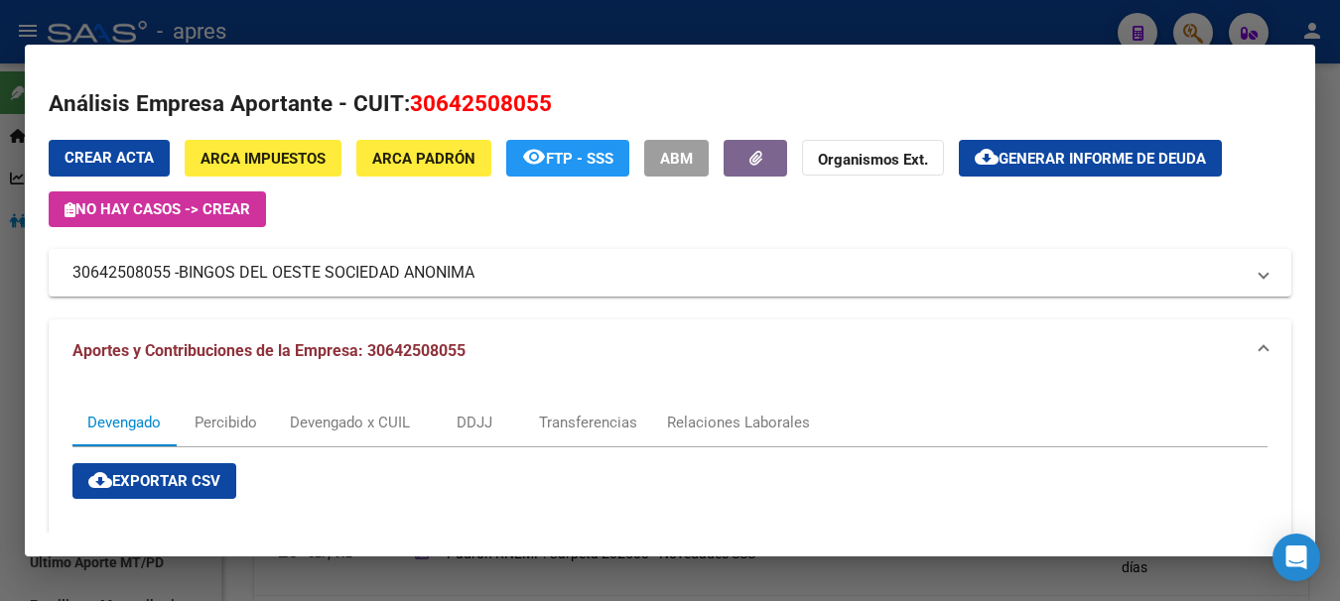
click at [959, 27] on div at bounding box center [670, 300] width 1340 height 601
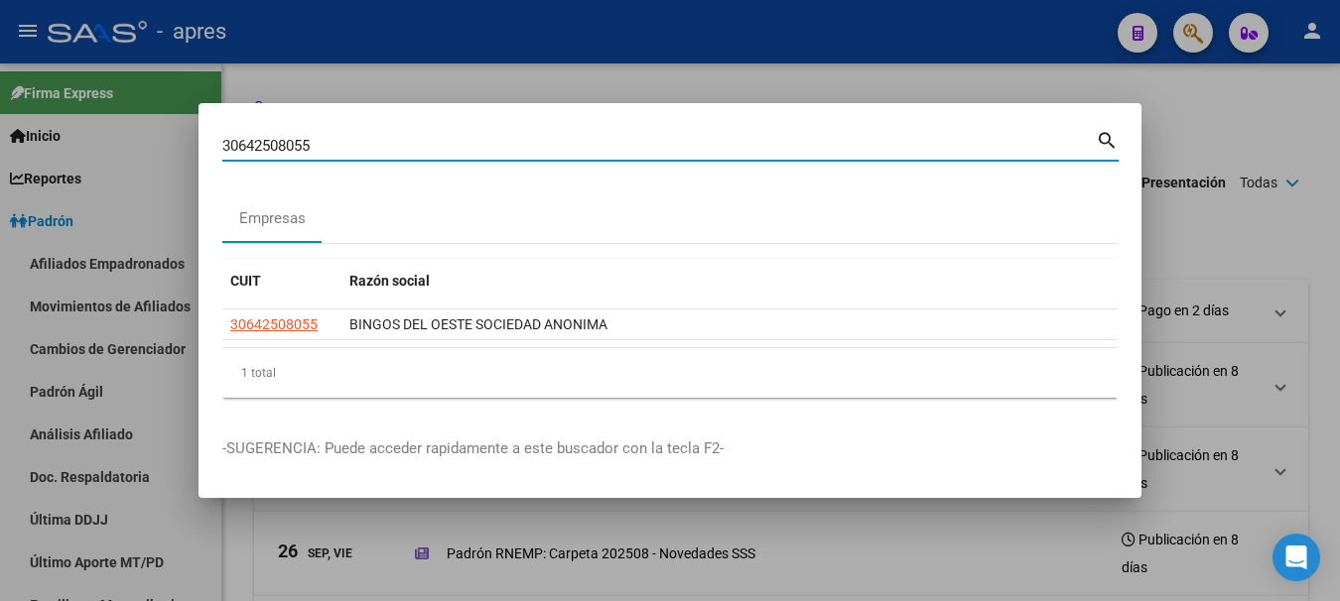
drag, startPoint x: 119, startPoint y: 125, endPoint x: -8, endPoint y: 129, distance: 127.1
click at [0, 129] on html "menu - apres person Firma Express Inicio Calendario SSS Instructivos Contacto O…" at bounding box center [670, 300] width 1340 height 601
paste input "20386787930"
type input "20386787930"
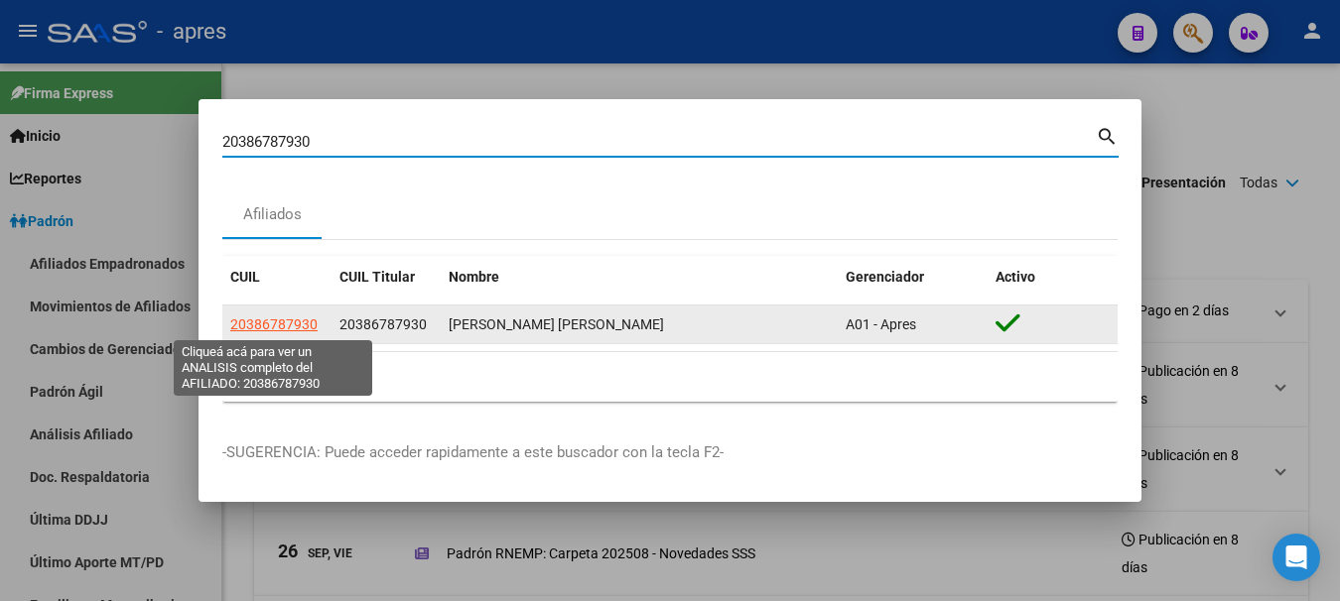
click at [280, 320] on span "20386787930" at bounding box center [273, 325] width 87 height 16
type textarea "20386787930"
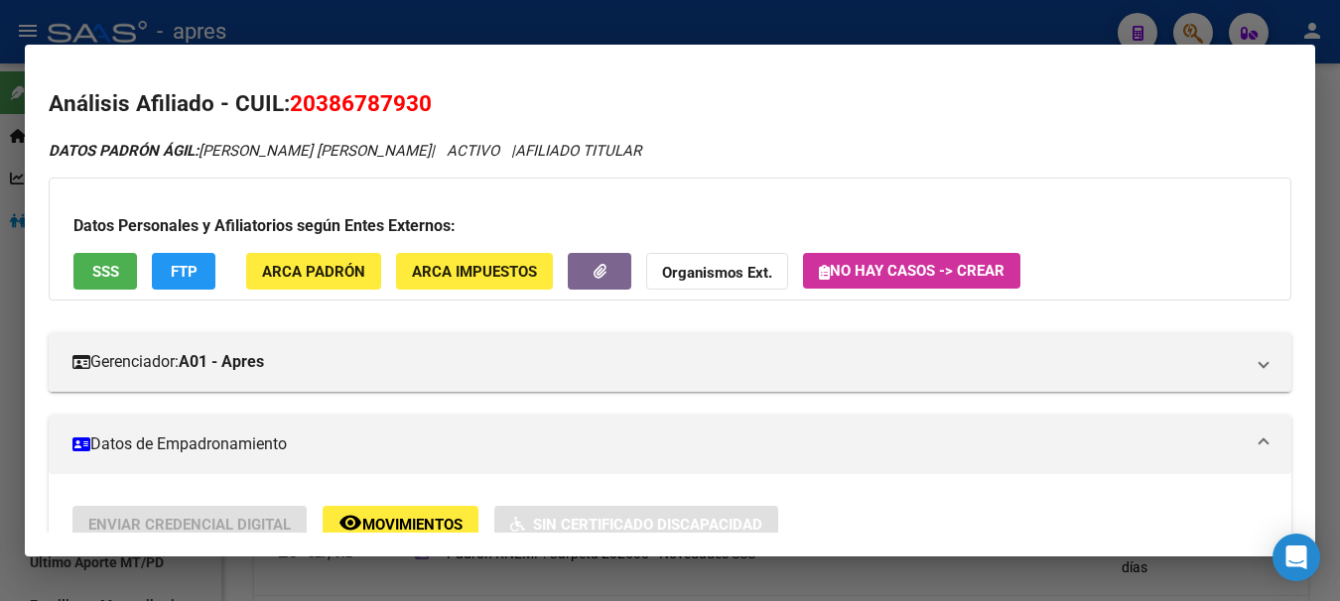
click at [119, 272] on button "SSS" at bounding box center [105, 271] width 64 height 37
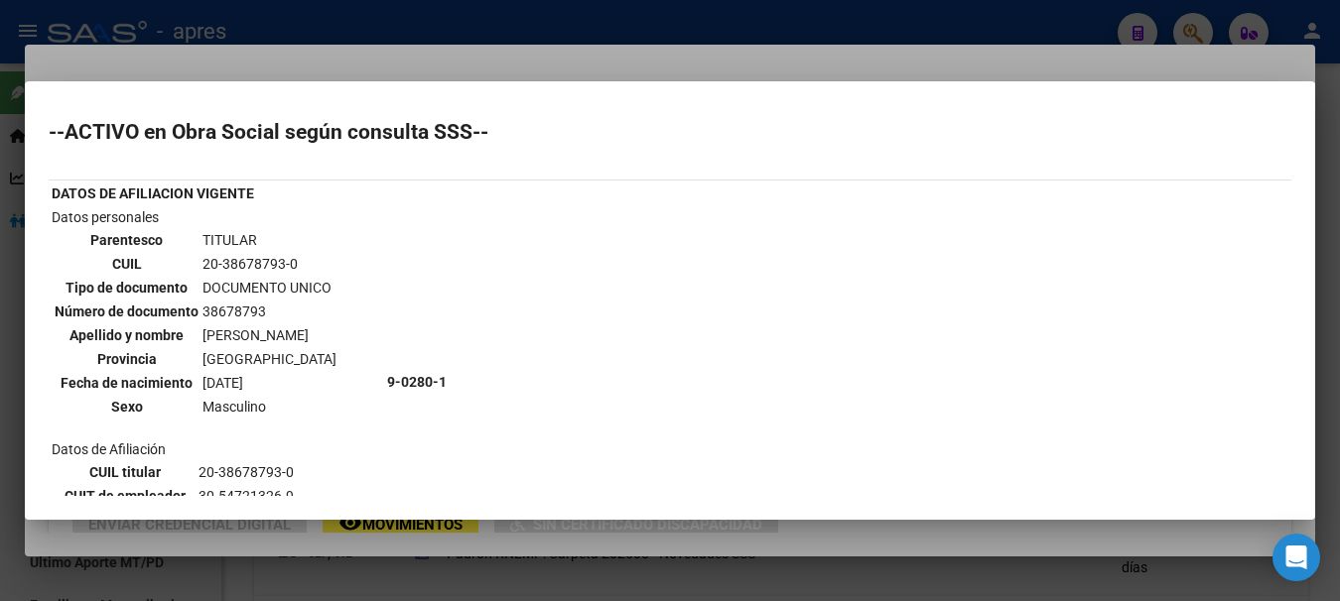
click at [314, 23] on div at bounding box center [670, 300] width 1340 height 601
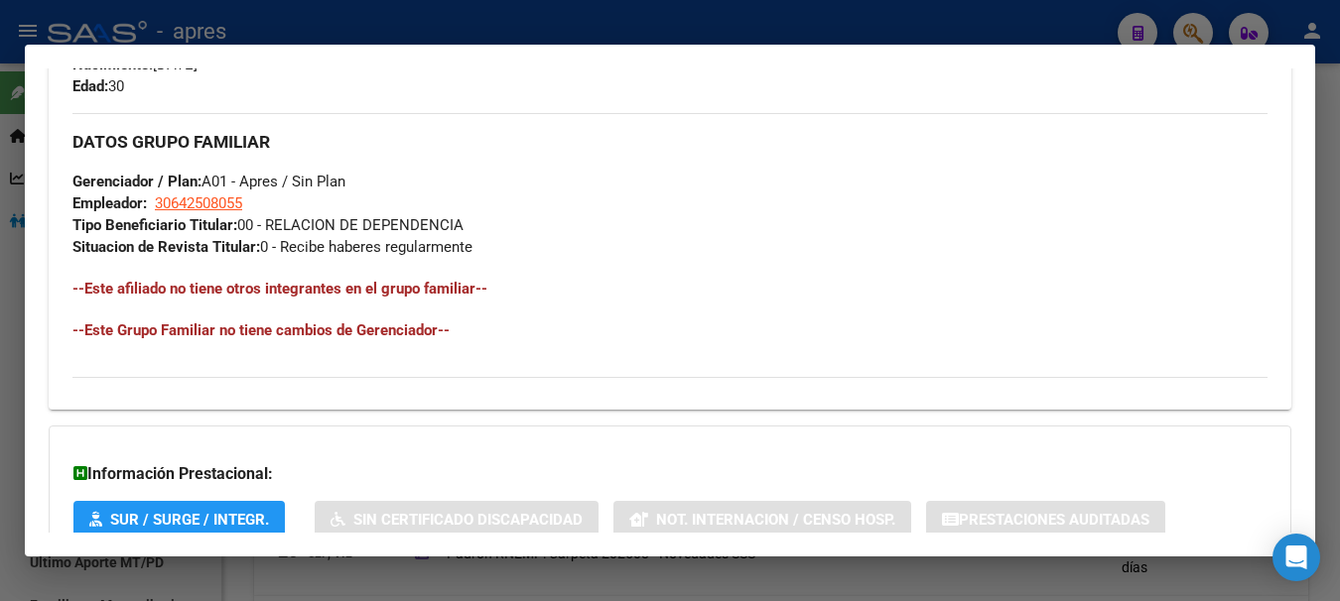
scroll to position [992, 0]
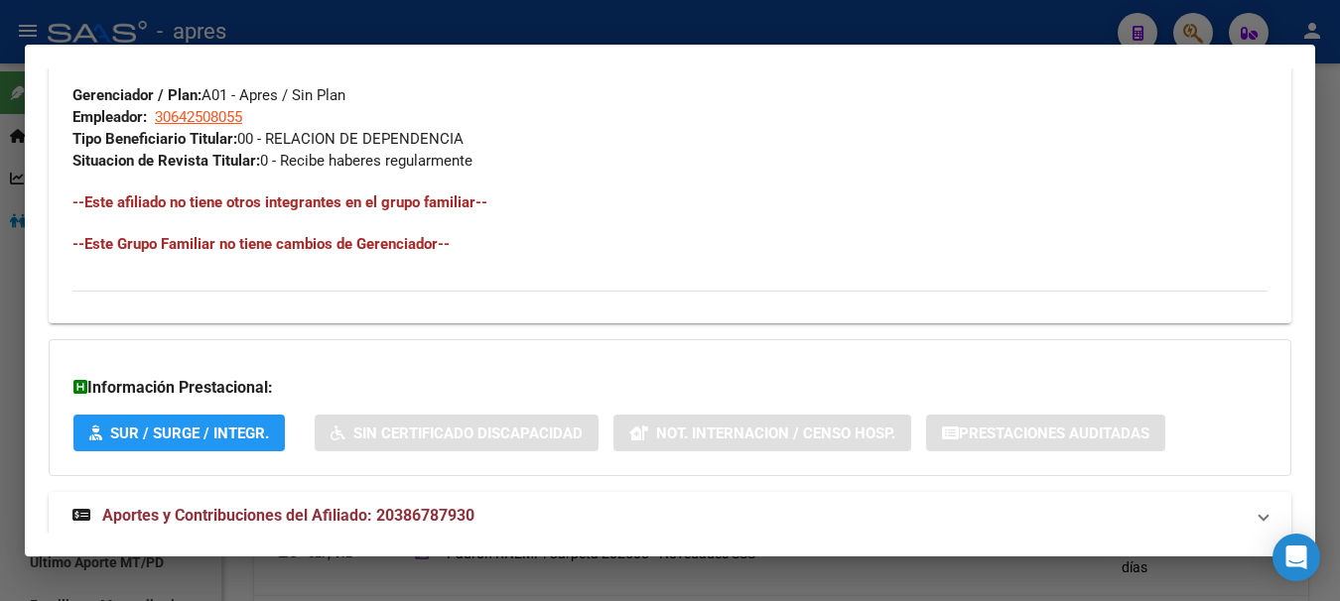
drag, startPoint x: 216, startPoint y: 115, endPoint x: 635, endPoint y: 92, distance: 419.4
click at [635, 92] on div "DATOS GRUPO FAMILIAR Gerenciador / Plan: A01 - Apres / Sin Plan Empleador: 3064…" at bounding box center [669, 99] width 1195 height 145
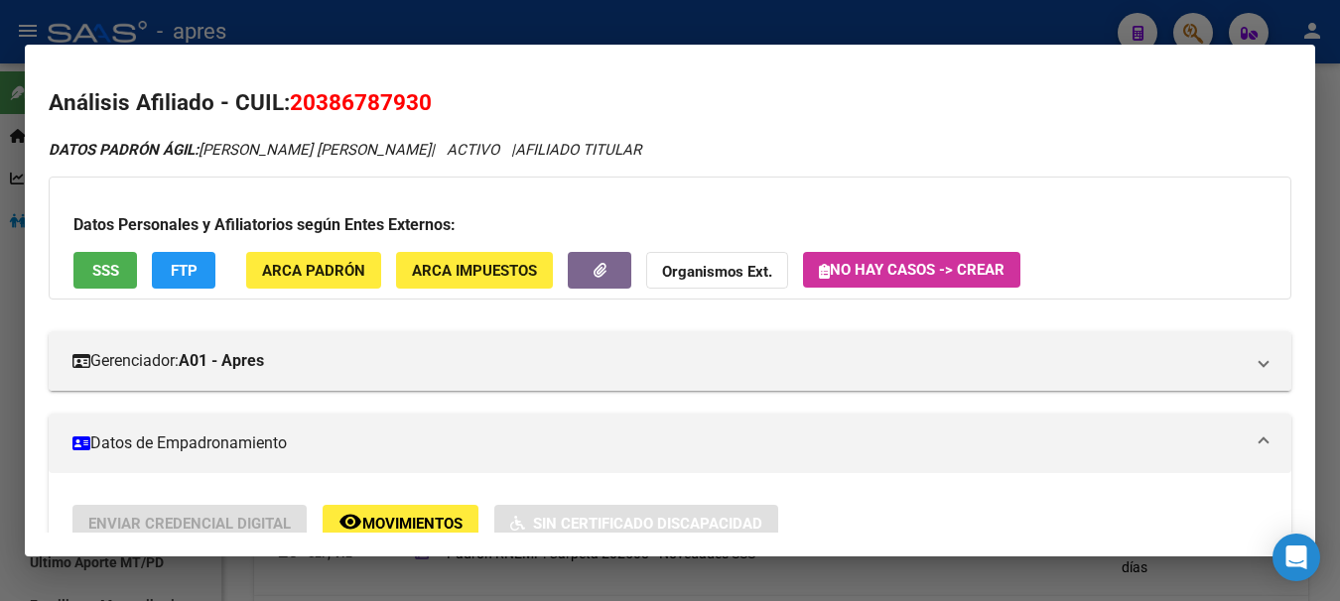
scroll to position [0, 0]
